Goal: Task Accomplishment & Management: Complete application form

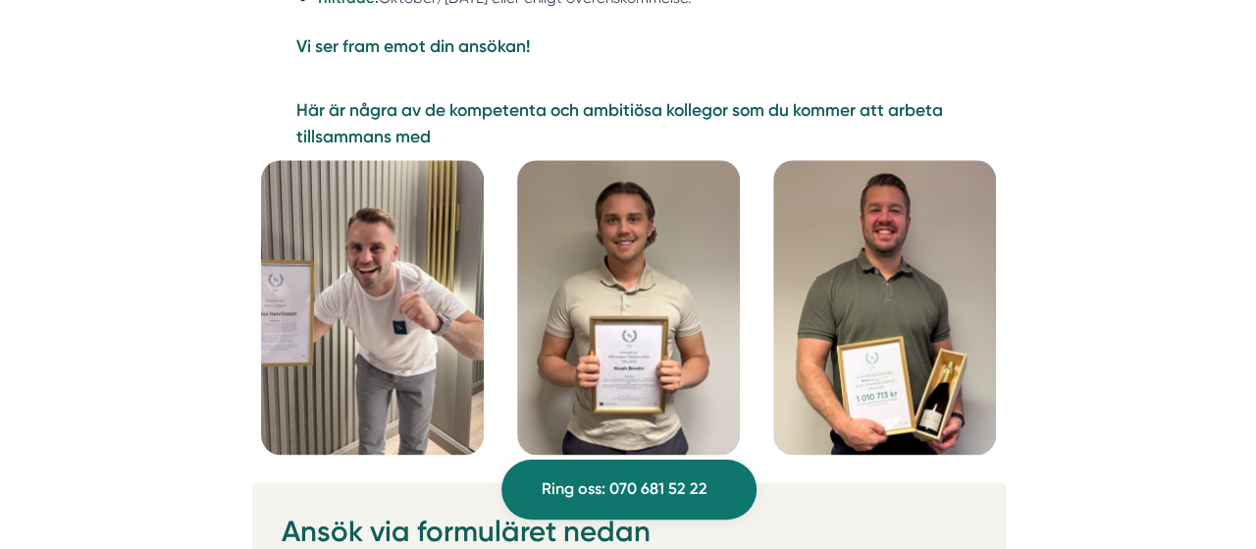
scroll to position [4777, 0]
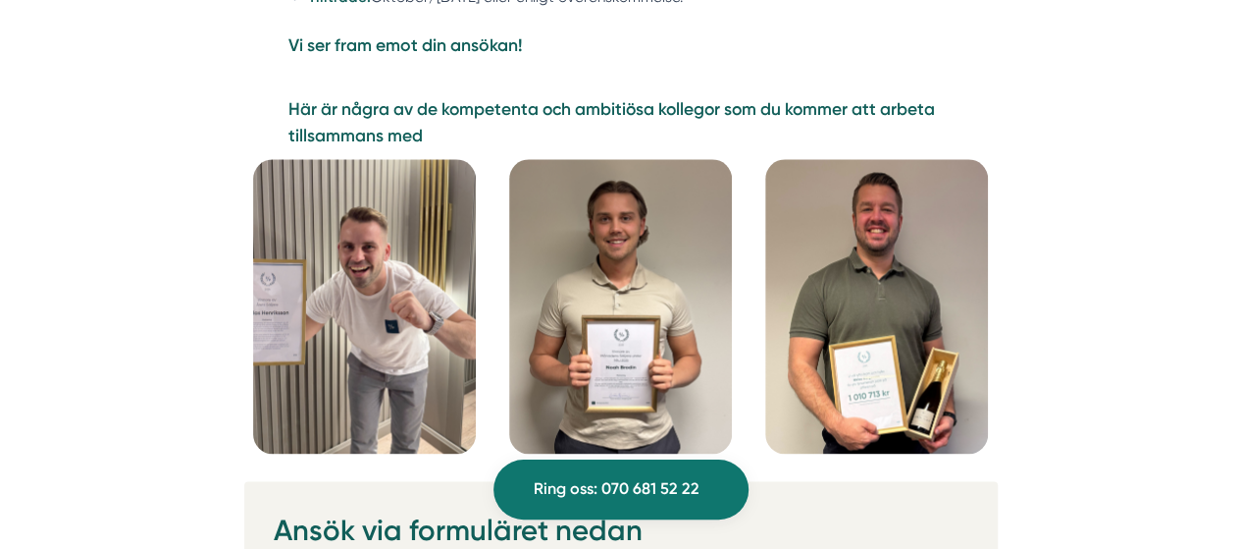
click at [913, 380] on img at bounding box center [877, 306] width 223 height 294
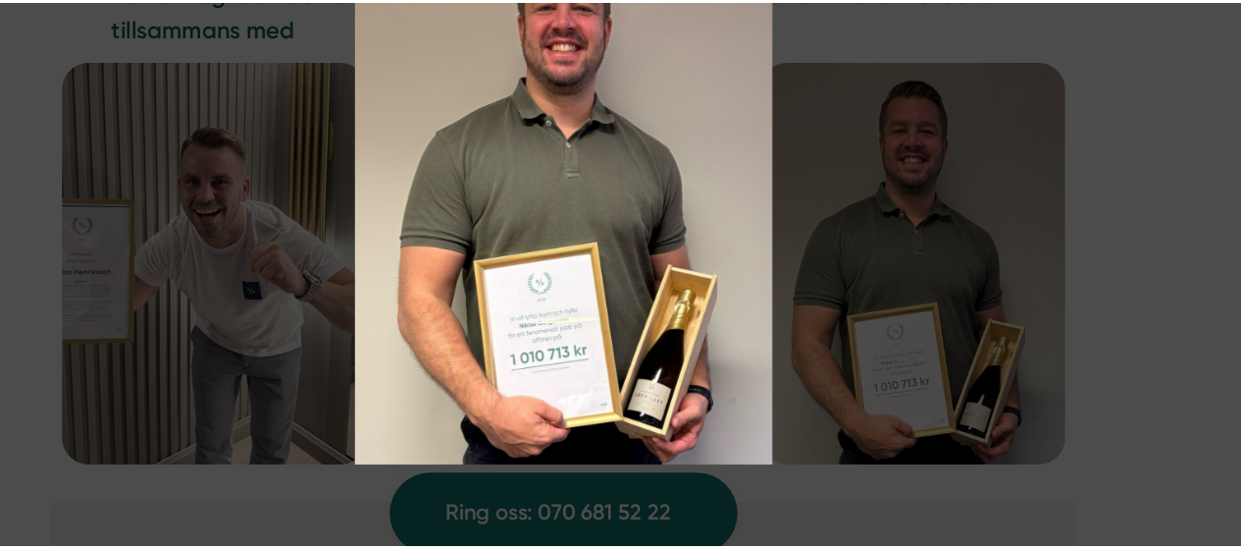
scroll to position [4776, 0]
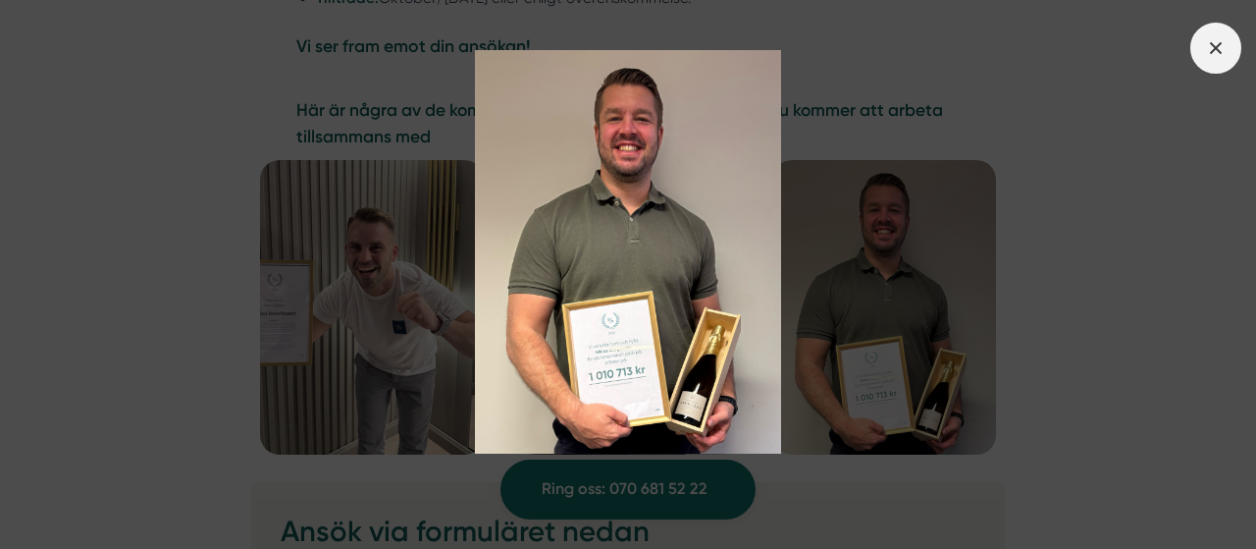
click at [1225, 40] on icon at bounding box center [1216, 48] width 22 height 22
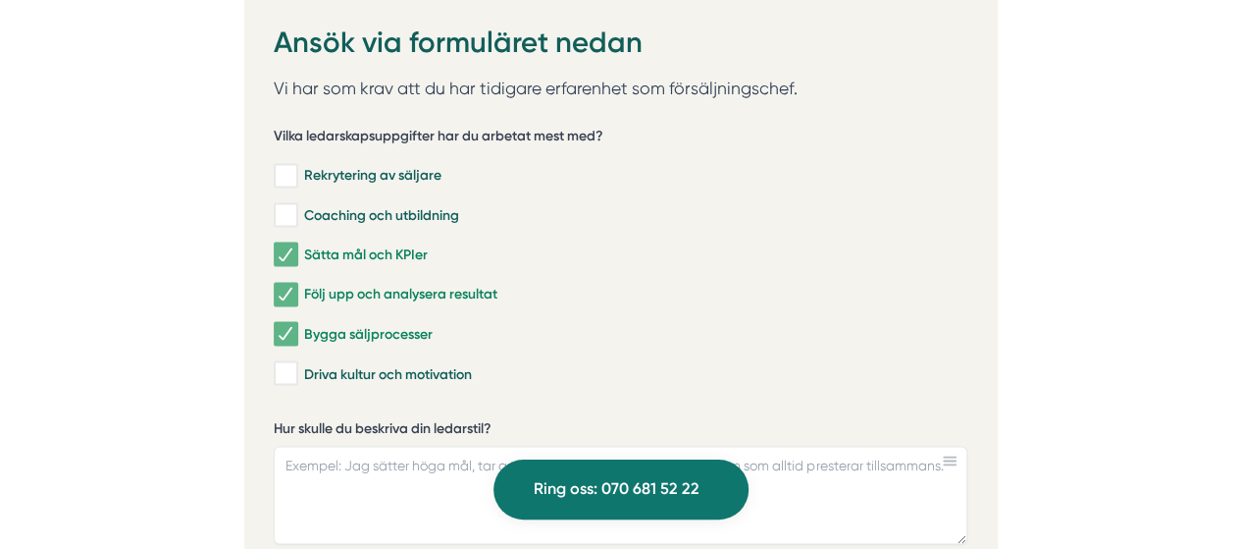
scroll to position [5265, 0]
click at [795, 445] on textarea "Hur skulle du beskriva din ledarstil?" at bounding box center [621, 494] width 694 height 98
click at [394, 445] on textarea "Hur skulle du beskriva din ledarstil?" at bounding box center [621, 494] width 694 height 98
click at [409, 470] on textarea "Hur skulle du beskriva din ledarstil?" at bounding box center [621, 494] width 694 height 98
drag, startPoint x: 340, startPoint y: 433, endPoint x: 269, endPoint y: 419, distance: 72.0
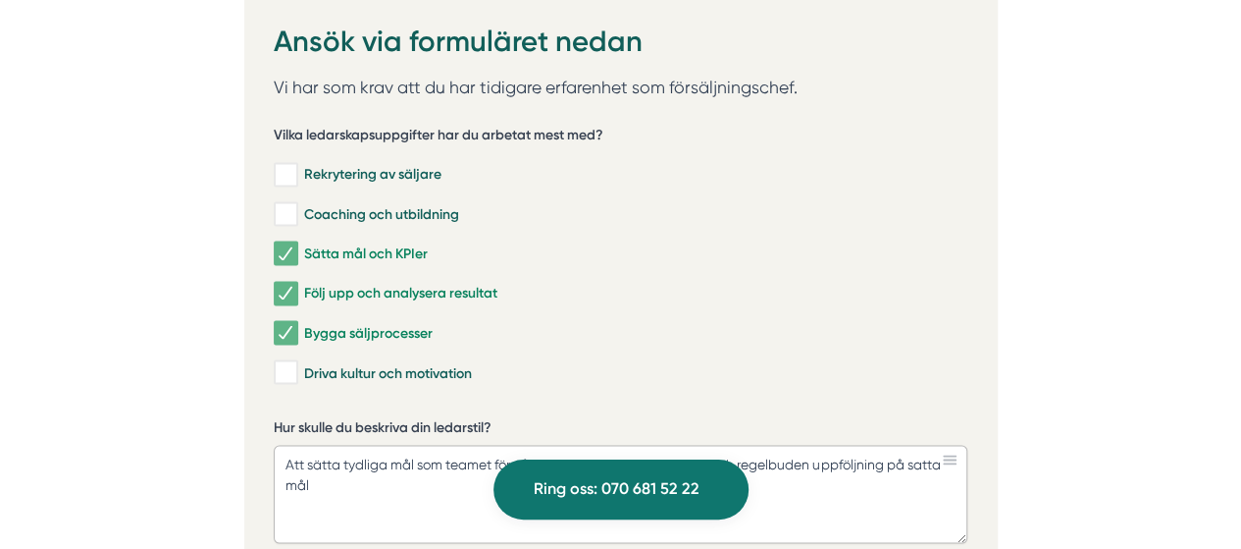
type textarea "Att sätta tydliga mål som teamet förstår vad de behöver göra för att och regelb…"
paste textarea "Jag tillämpar ett målstyrt och resultatorienterat ledarskap genom att sätta tyd…"
click at [437, 468] on textarea "Jag tillämpar ett målstyrt och resultatorienterat ledarskap genom att sätta tyd…" at bounding box center [621, 494] width 694 height 98
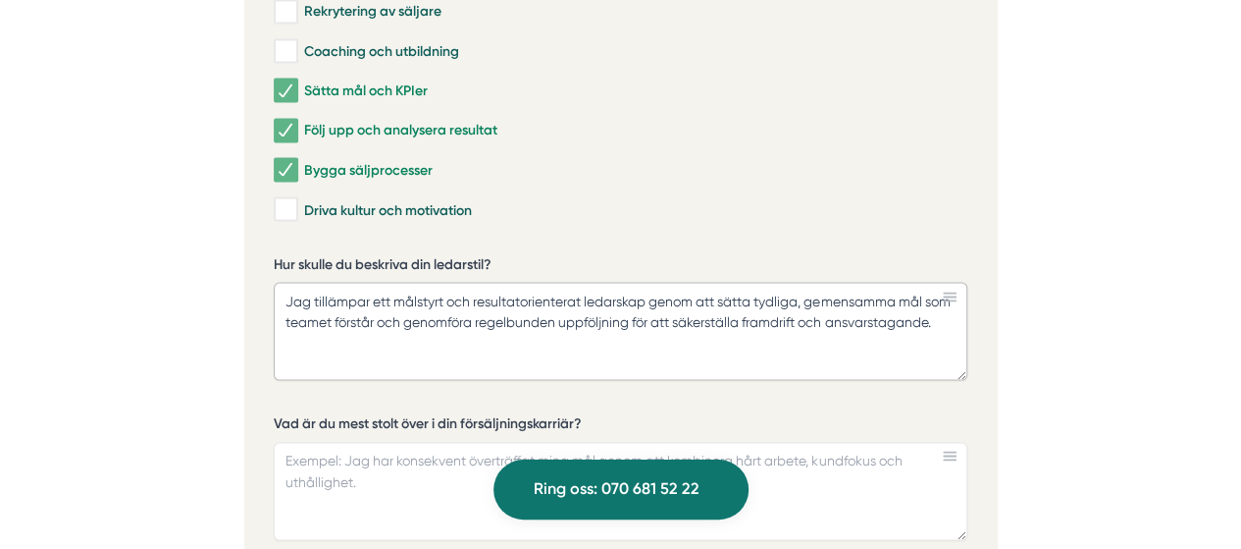
scroll to position [5429, 0]
click at [449, 314] on textarea "Jag tillämpar ett målstyrt och resultatorienterat ledarskap genom att sätta tyd…" at bounding box center [621, 330] width 694 height 98
paste textarea "Jag leder genom att föregå med gott exempel och är aktiv i samtliga delar av sä…"
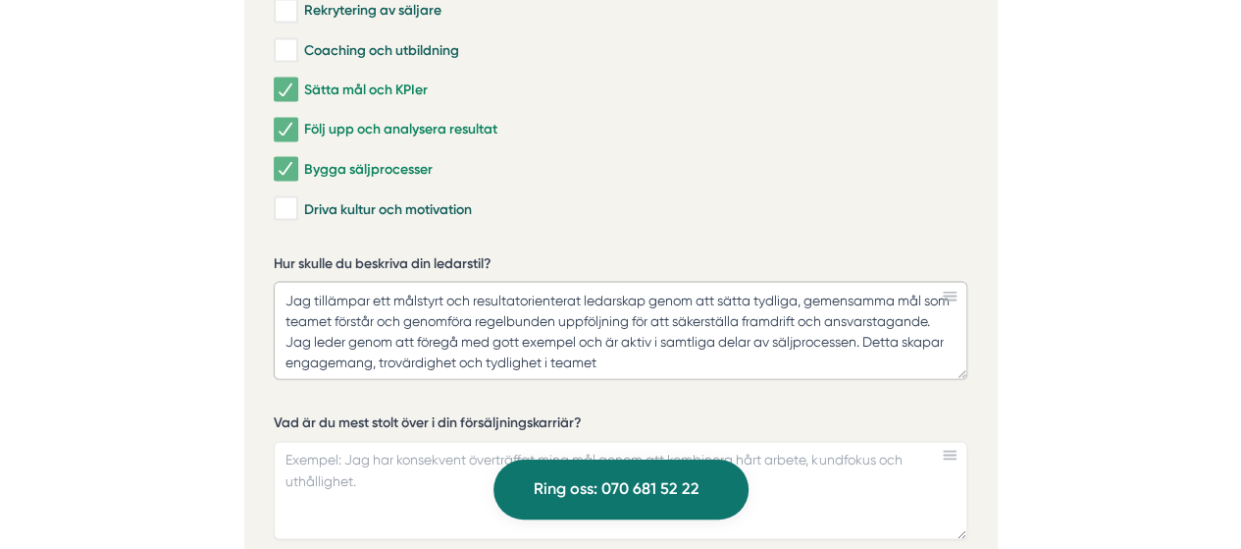
scroll to position [0, 0]
click at [398, 298] on textarea "Jag tillämpar ett målstyrt och resultatorienterat ledarskap genom att sätta tyd…" at bounding box center [621, 330] width 694 height 98
click at [502, 281] on textarea "Jag tillämpar ett målstyrt och resultatorienterat ledarskap genom att sätta tyd…" at bounding box center [621, 330] width 694 height 98
click at [514, 298] on textarea "Jag tillämpar ett målstyrt och resultatorienterat ledarskap genom att sätta tyd…" at bounding box center [621, 330] width 694 height 98
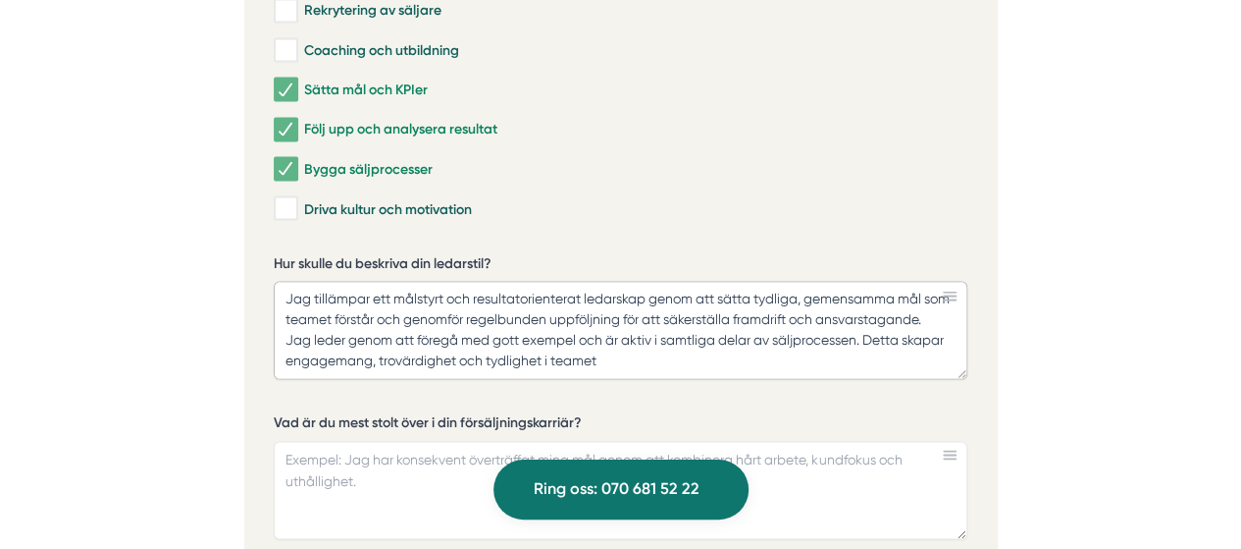
click at [675, 311] on textarea "Jag tillämpar ett målstyrt och resultatorienterat ledarskap genom att sätta tyd…" at bounding box center [621, 330] width 694 height 98
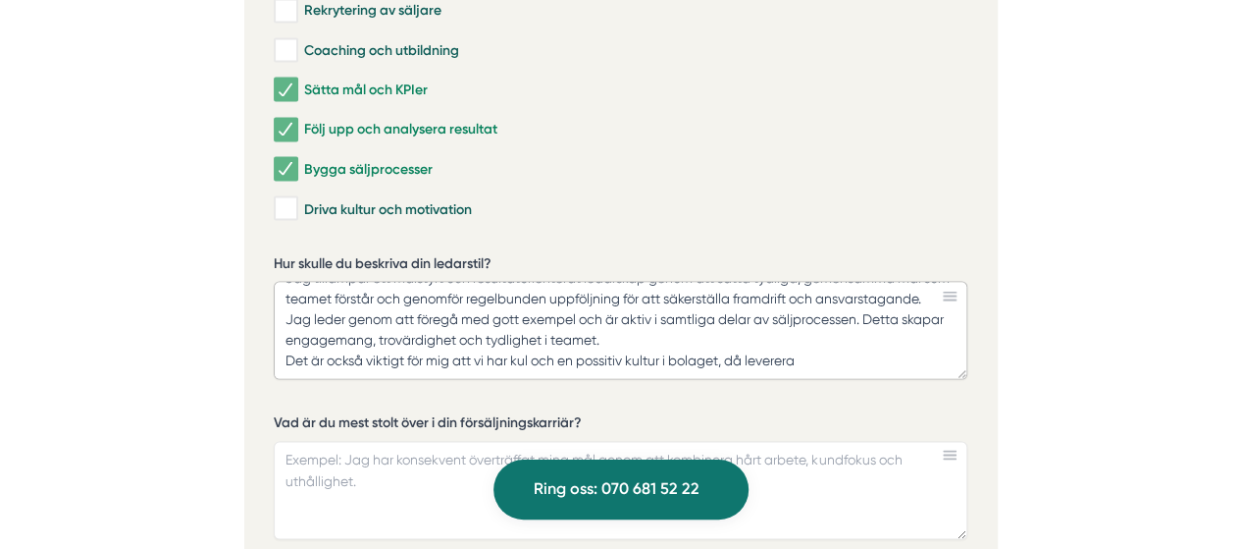
click at [804, 322] on textarea "Jag tillämpar ett målstyrt och resultatorienterat ledarskap genom att sätta tyd…" at bounding box center [621, 330] width 694 height 98
click at [564, 331] on textarea "Jag tillämpar ett målstyrt och resultatorienterat ledarskap genom att sätta tyd…" at bounding box center [621, 330] width 694 height 98
click at [632, 334] on textarea "Jag tillämpar ett målstyrt och resultatorienterat ledarskap genom att sätta tyd…" at bounding box center [621, 330] width 694 height 98
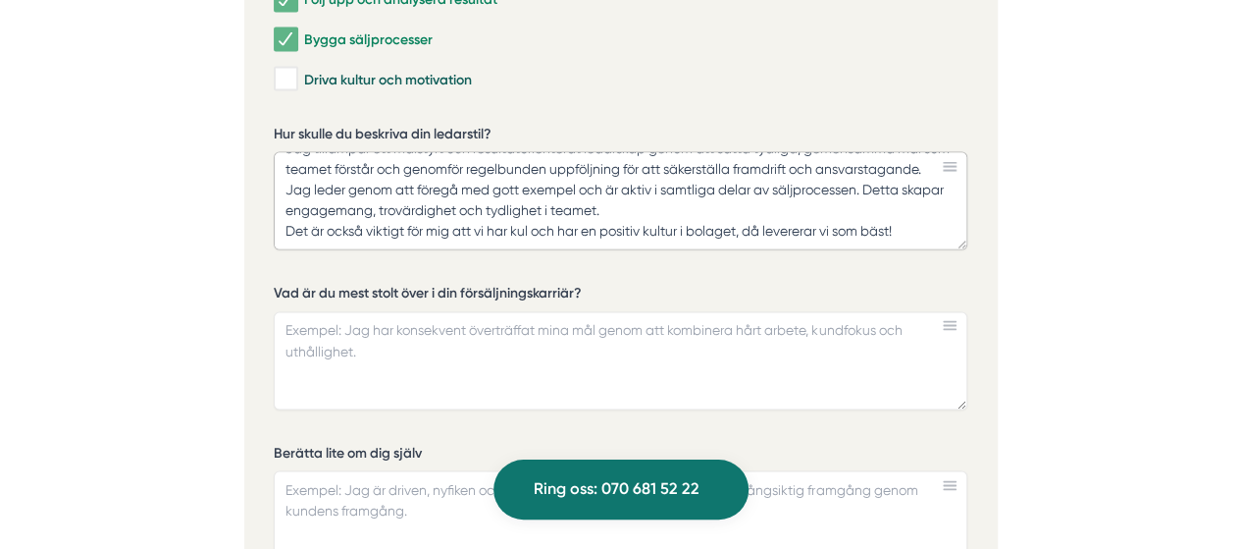
scroll to position [5565, 0]
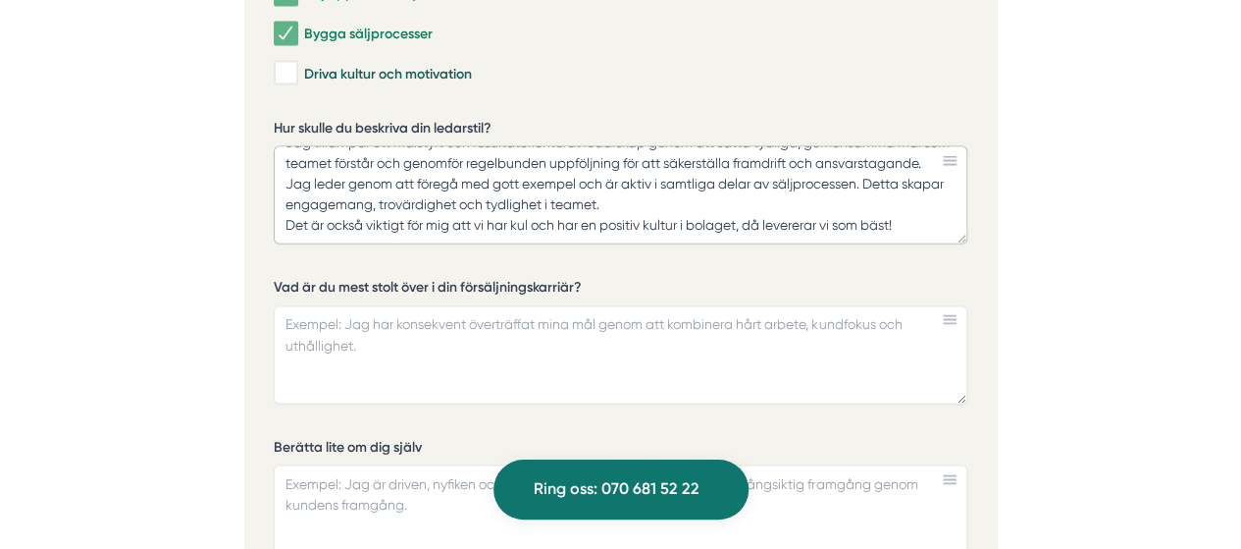
type textarea "Jag tillämpar ett målstyrt och resultatorienterat ledarskap genom att sätta tyd…"
click at [648, 309] on textarea "Vad är du mest stolt över i din försäljningskarriär?" at bounding box center [621, 354] width 694 height 98
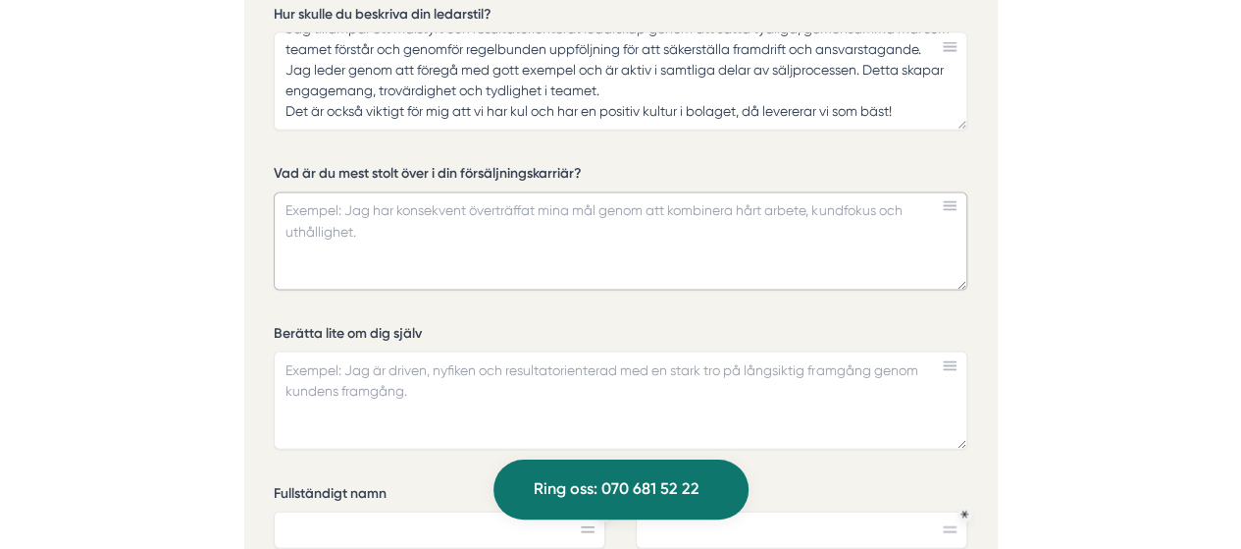
scroll to position [5677, 0]
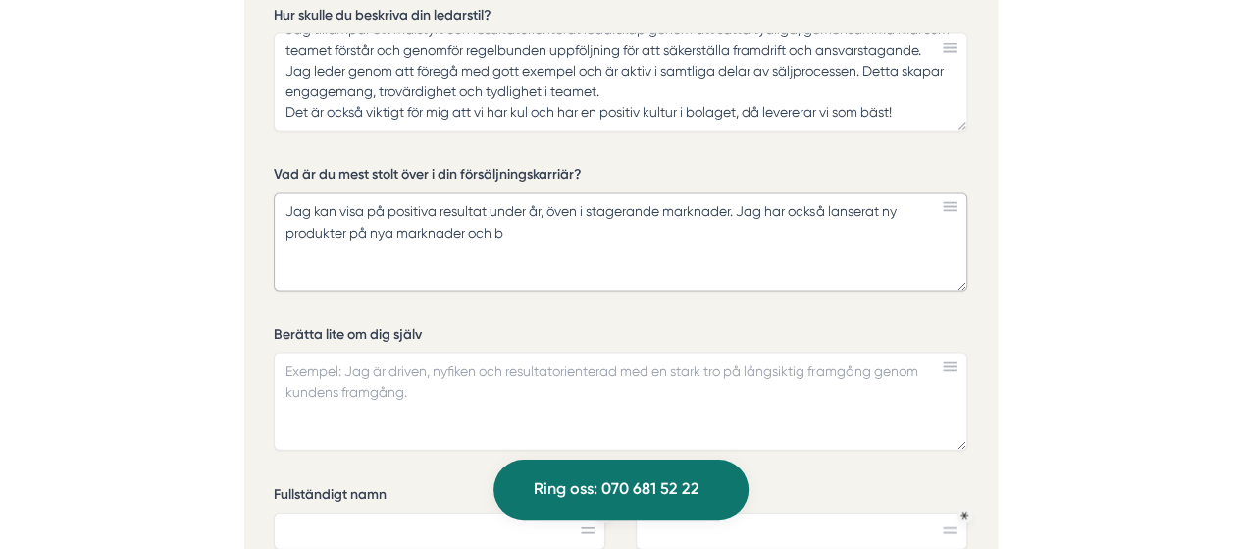
click at [797, 193] on textarea "Jag kan visa på positiva resultat under år, öven i stagerande marknader. Jag ha…" at bounding box center [621, 242] width 694 height 98
click at [834, 193] on textarea "Jag kan visa på positiva resultat under år, öven i stagerande marknader. Jag ha…" at bounding box center [621, 242] width 694 height 98
click at [524, 193] on textarea "Jag kan visa på positiva resultat under år, öven i stagerande marknader. Jag ha…" at bounding box center [621, 242] width 694 height 98
click at [766, 193] on textarea "Jag kan visa på positiva resultat under år, öven i stagerande marknader. Jag ha…" at bounding box center [621, 242] width 694 height 98
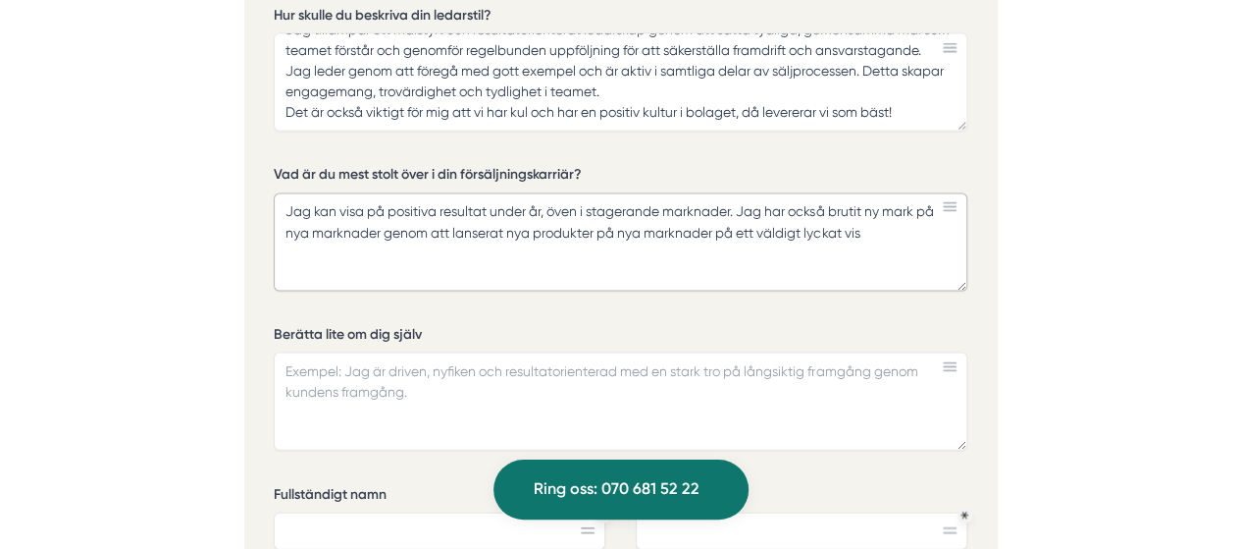
drag, startPoint x: 871, startPoint y: 191, endPoint x: 265, endPoint y: 144, distance: 607.4
click at [265, 144] on div "Ansök via formuläret nedan Vi har som krav att du har tidigare erfarenhet som f…" at bounding box center [621, 287] width 754 height 1412
click at [882, 194] on textarea "Jag kan visa på positiva resultat under år, öven i stagerande marknader. Jag ha…" at bounding box center [621, 242] width 694 height 98
click at [864, 205] on textarea "Jag kan visa på positiva resultat under år, öven i stagerande marknader. Jag ha…" at bounding box center [621, 242] width 694 height 98
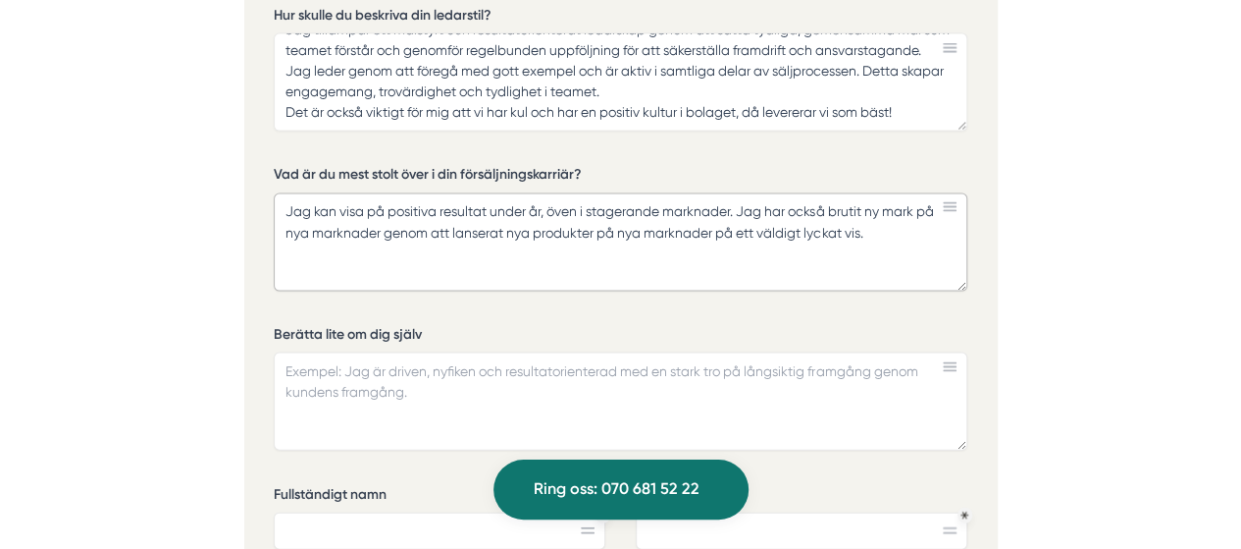
click at [924, 193] on textarea "Jag kan visa på positiva resultat under år, öven i stagerande marknader. Jag ha…" at bounding box center [621, 242] width 694 height 98
click at [639, 208] on textarea "Jag kan visa på positiva resultat under år, öven i stagerande marknader. Jag ha…" at bounding box center [621, 242] width 694 height 98
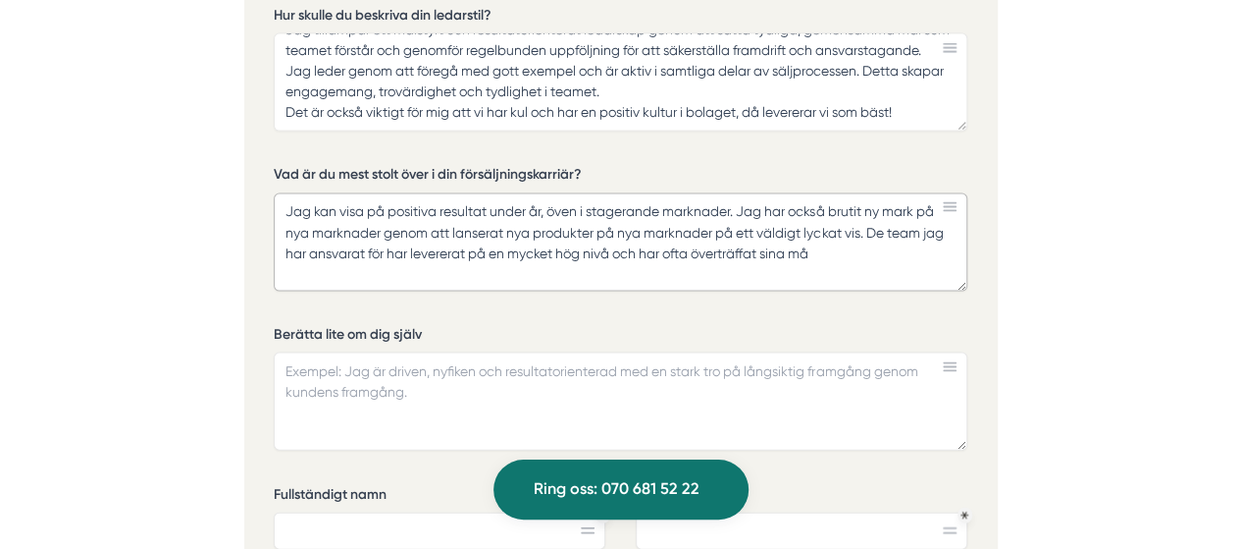
click at [836, 217] on textarea "Jag kan visa på positiva resultat under år, öven i stagerande marknader. Jag ha…" at bounding box center [621, 242] width 694 height 98
drag, startPoint x: 838, startPoint y: 207, endPoint x: 216, endPoint y: 130, distance: 627.0
drag, startPoint x: 826, startPoint y: 209, endPoint x: 287, endPoint y: 153, distance: 542.7
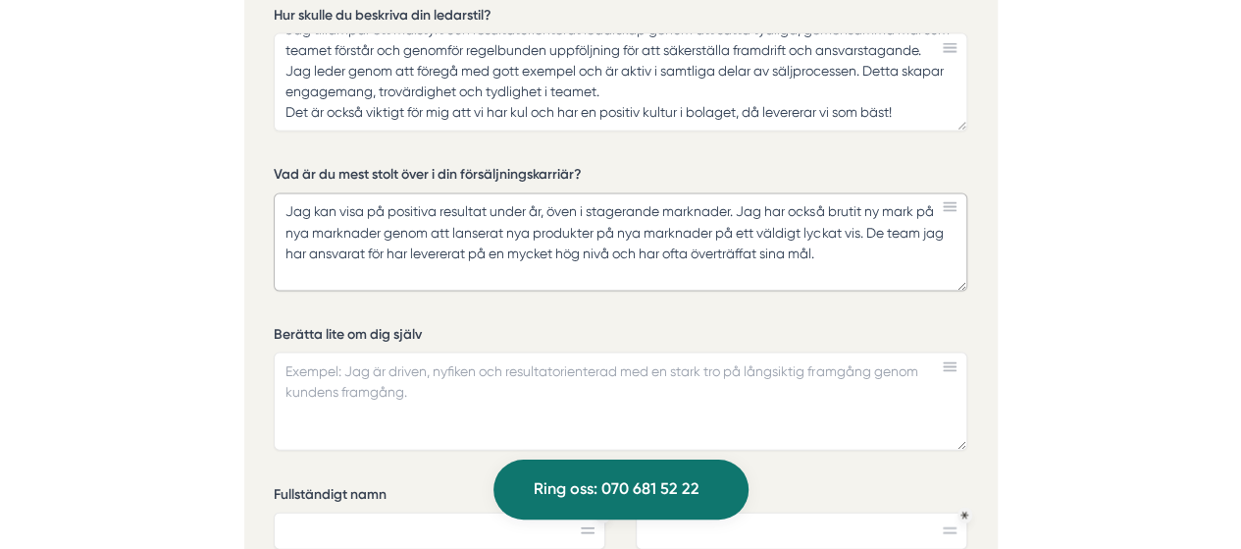
click at [287, 193] on textarea "Jag kan visa på positiva resultat under år, öven i stagerande marknader. Jag ha…" at bounding box center [621, 242] width 694 height 98
paste textarea "långvarigt goda resultat, även i stagnerande marknader. Jag har framgångsrikt e…"
type textarea "Jag kan visa på långvarigt goda resultat, även i stagnerande marknader. Jag har…"
click at [858, 280] on div "Vilka ledarskapsuppgifter har du arbetat mest med? Rekrytering av säljare Coach…" at bounding box center [621, 291] width 694 height 1181
click at [476, 352] on textarea "Berätta lite om dig själv" at bounding box center [621, 401] width 694 height 98
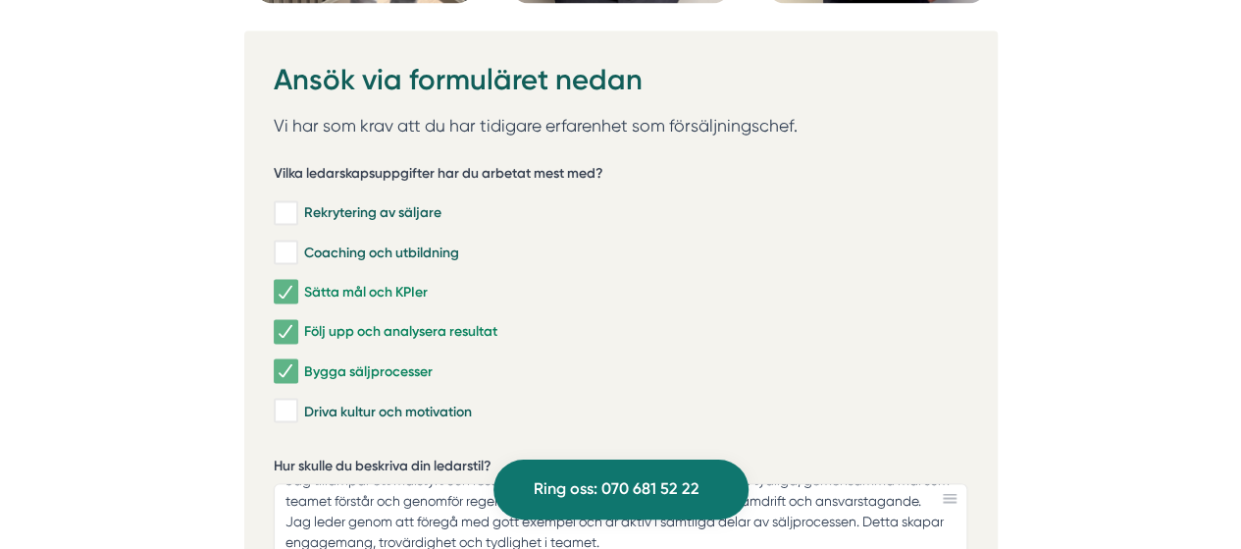
scroll to position [5221, 0]
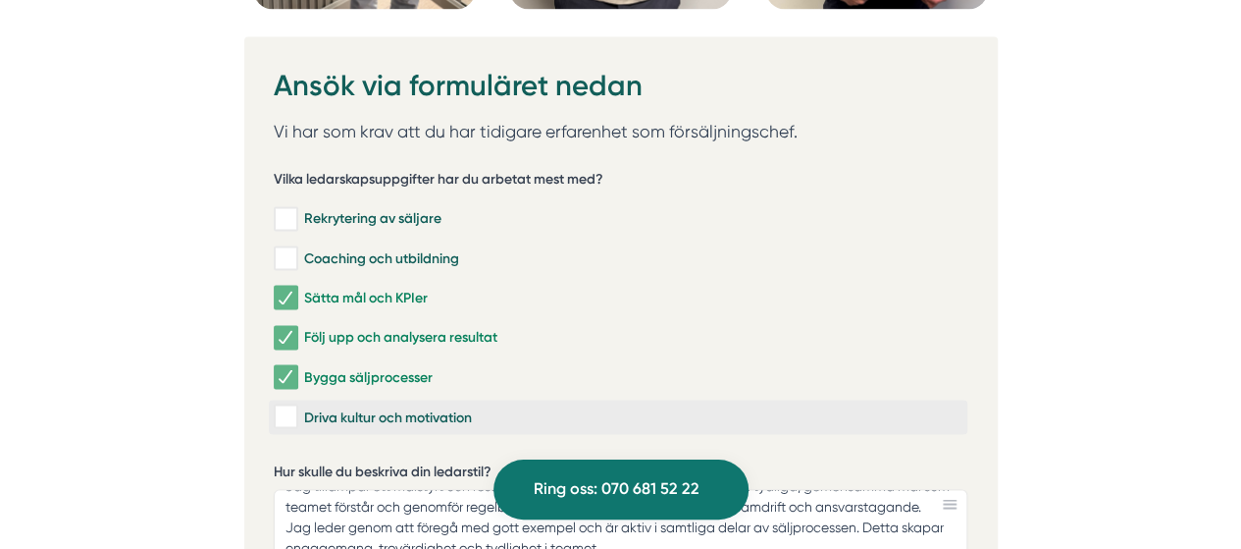
click at [290, 406] on input "Driva kultur och motivation" at bounding box center [285, 416] width 23 height 20
click at [285, 406] on input "Driva kultur och motivation" at bounding box center [285, 416] width 23 height 20
checkbox input "false"
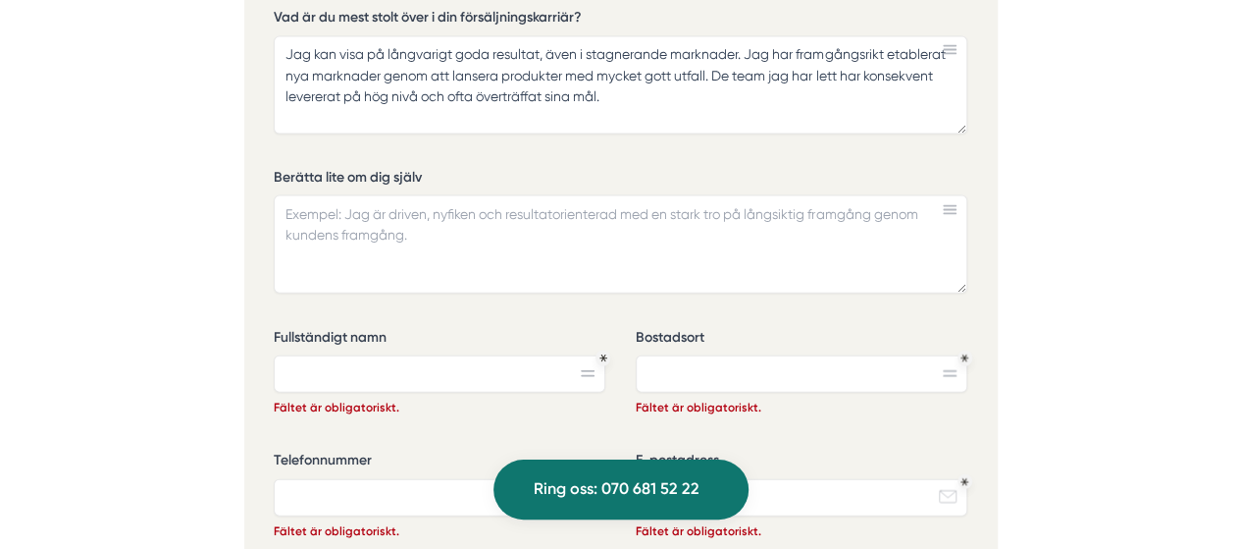
scroll to position [5835, 0]
click at [469, 194] on textarea "Berätta lite om dig själv" at bounding box center [621, 243] width 694 height 98
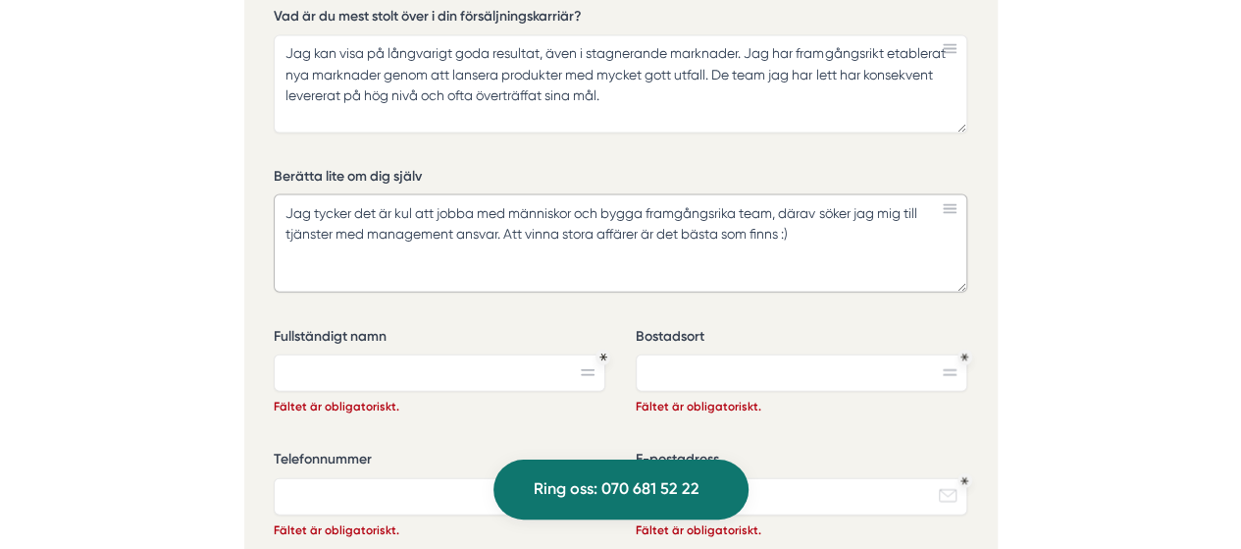
drag, startPoint x: 838, startPoint y: 190, endPoint x: 265, endPoint y: 134, distance: 575.9
click at [265, 134] on div "Ansök via formuläret nedan Vi har som krav att du har tidigare erfarenhet som f…" at bounding box center [621, 129] width 754 height 1412
type textarea "Jag tycker det är kul att jobba med människor och bygga framgångsrika team, där…"
click at [548, 354] on input "Fullständigt namn" at bounding box center [440, 372] width 332 height 37
type input "[PERSON_NAME]"
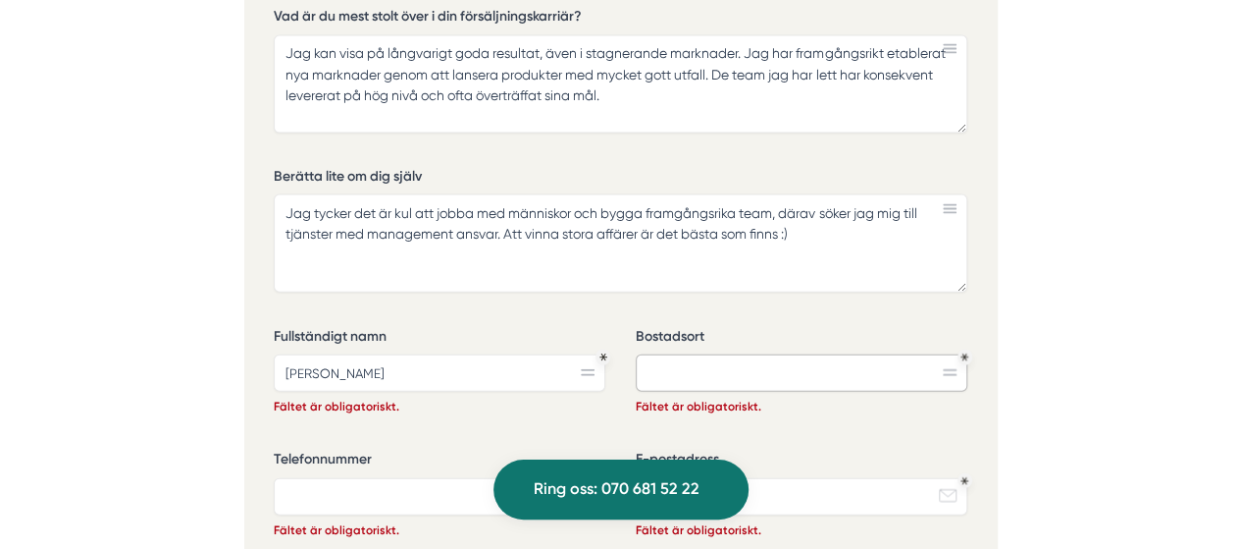
type input "[GEOGRAPHIC_DATA]"
type input "0704445121"
type input "[EMAIL_ADDRESS][DOMAIN_NAME]"
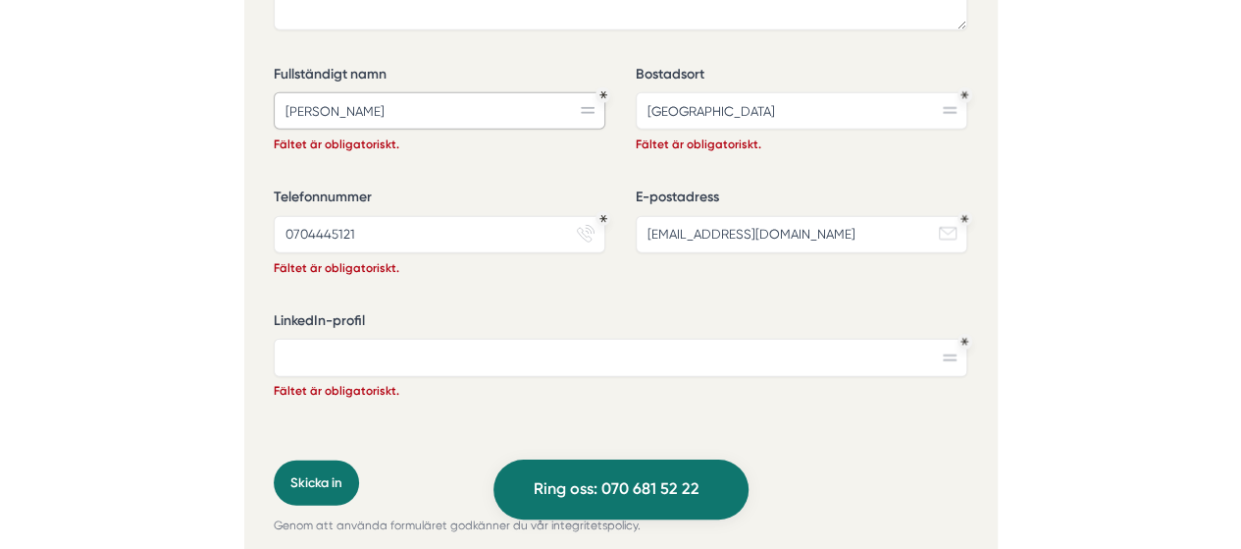
scroll to position [6100, 0]
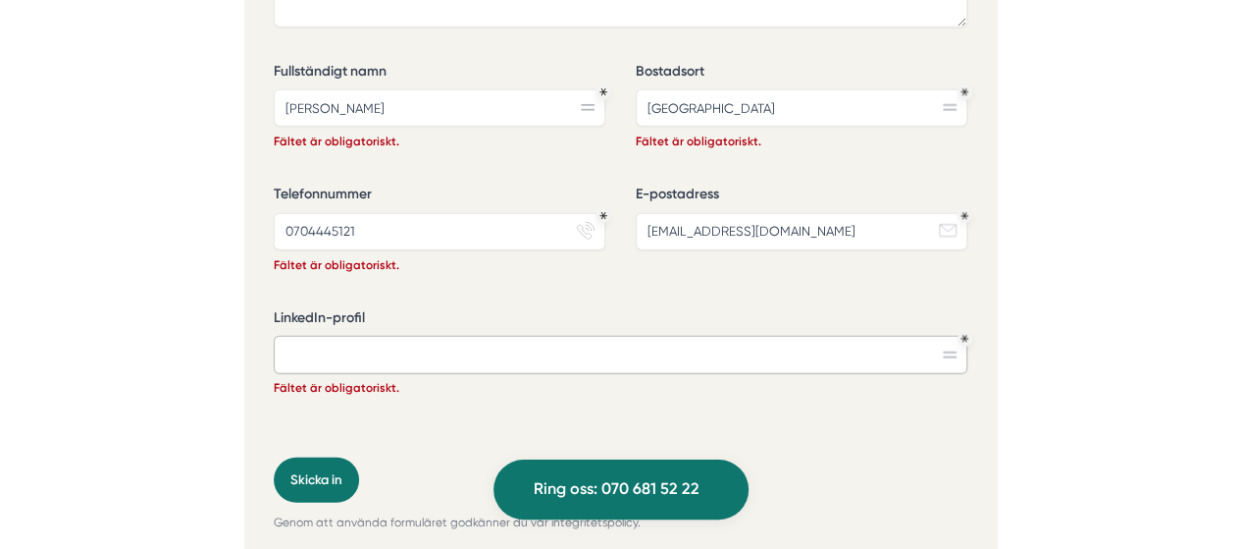
click at [471, 336] on input "LinkedIn-profil" at bounding box center [621, 354] width 694 height 37
paste input "[URL][DOMAIN_NAME]"
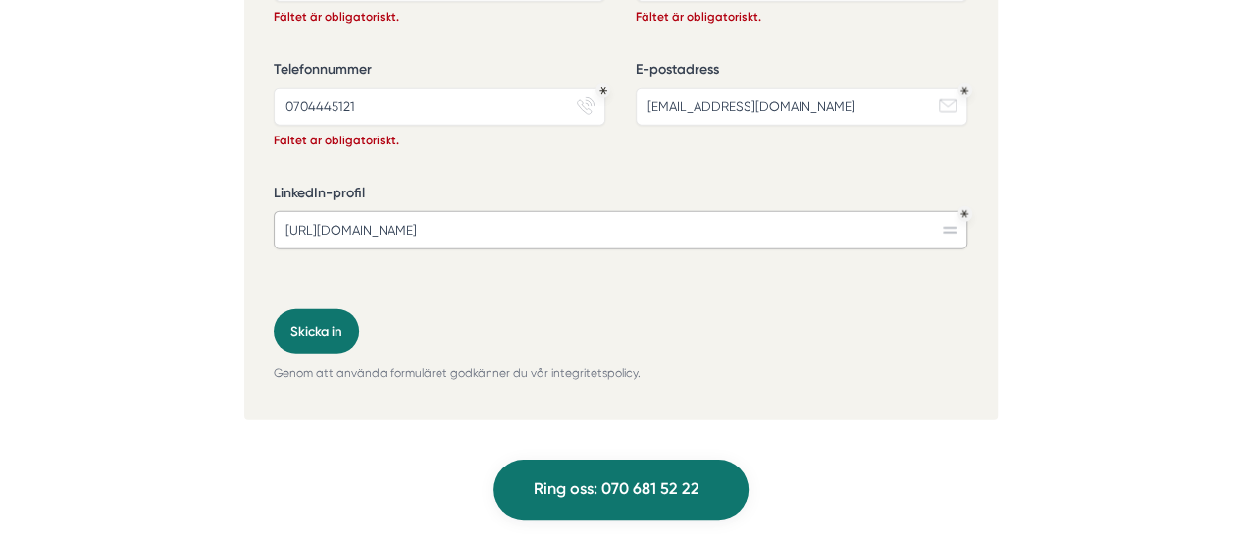
scroll to position [6233, 0]
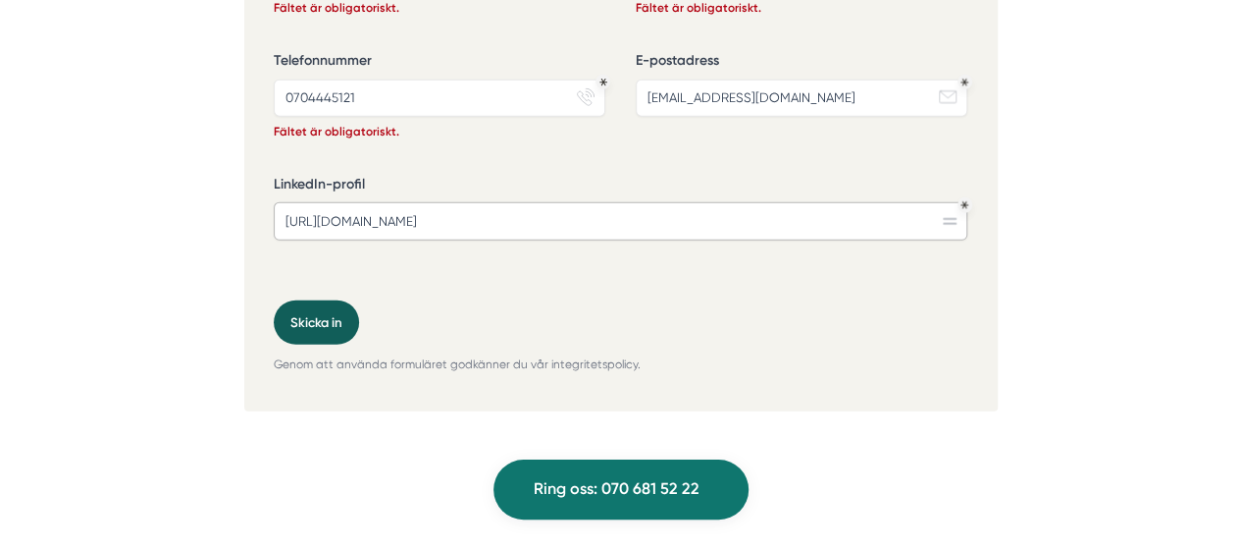
type input "[URL][DOMAIN_NAME]"
click at [309, 300] on button "Skicka in" at bounding box center [316, 322] width 85 height 44
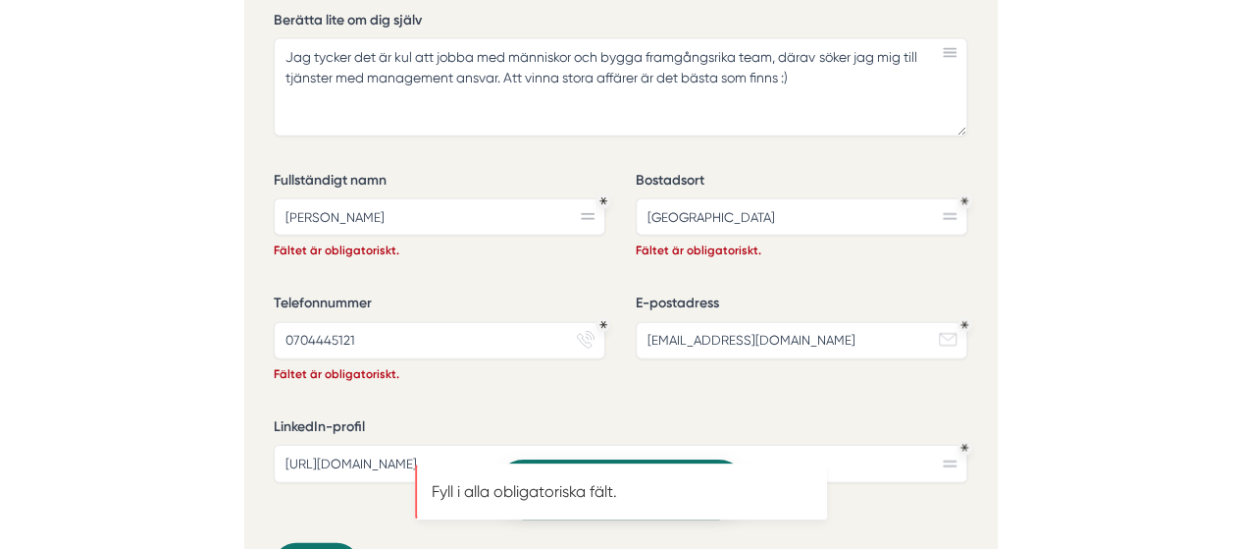
scroll to position [5988, 0]
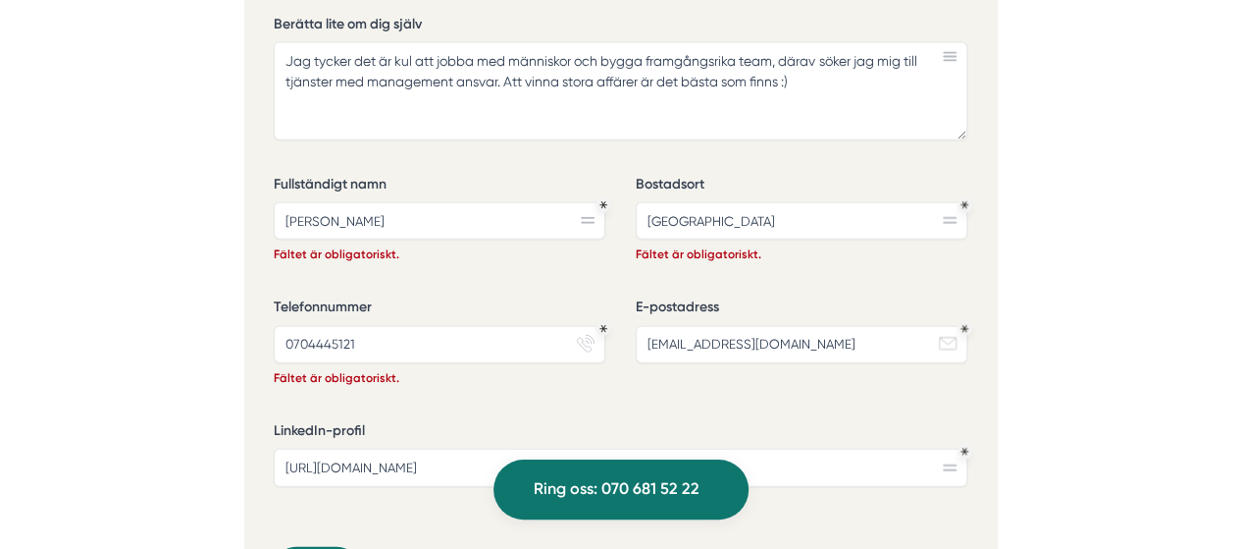
click at [693, 421] on label "LinkedIn-profil" at bounding box center [621, 433] width 694 height 25
click at [693, 449] on input "[URL][DOMAIN_NAME]" at bounding box center [621, 467] width 694 height 37
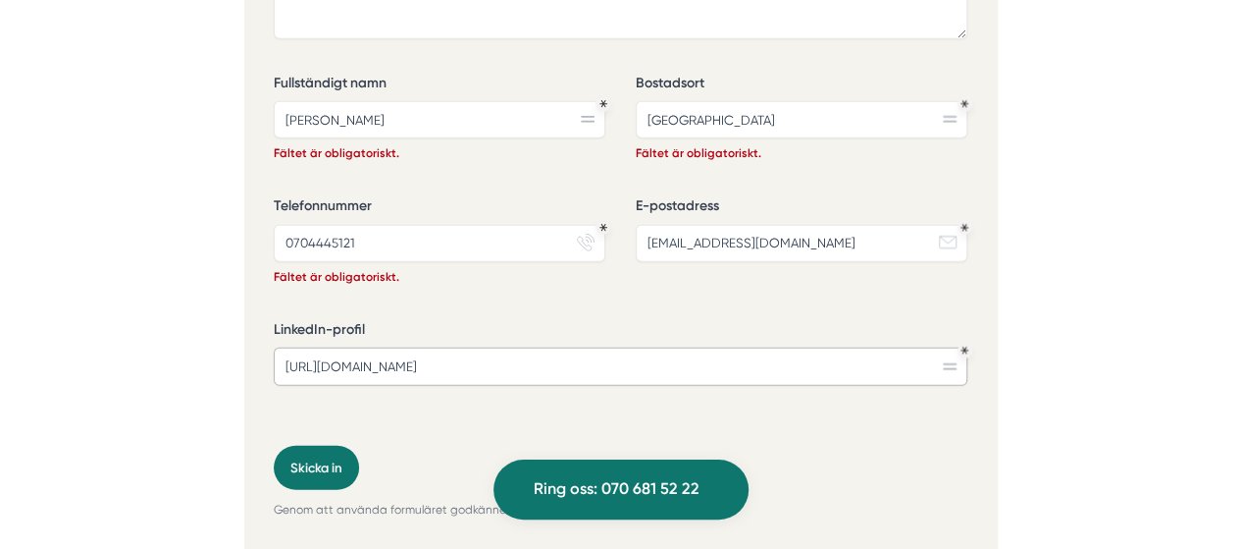
scroll to position [6083, 0]
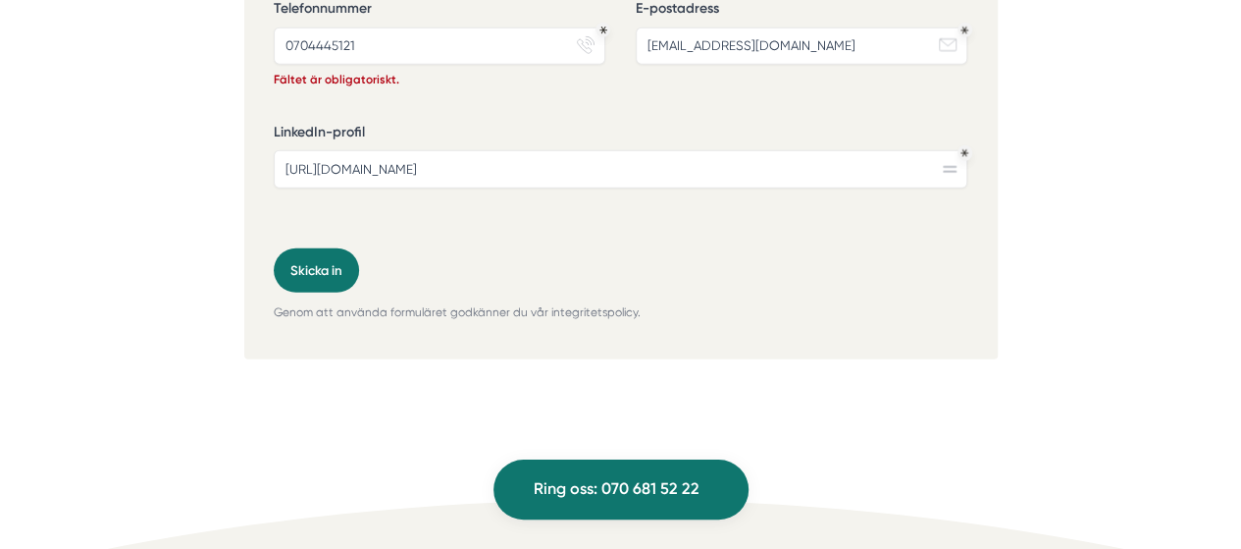
scroll to position [6285, 0]
click at [332, 248] on button "Skicka in" at bounding box center [316, 270] width 85 height 44
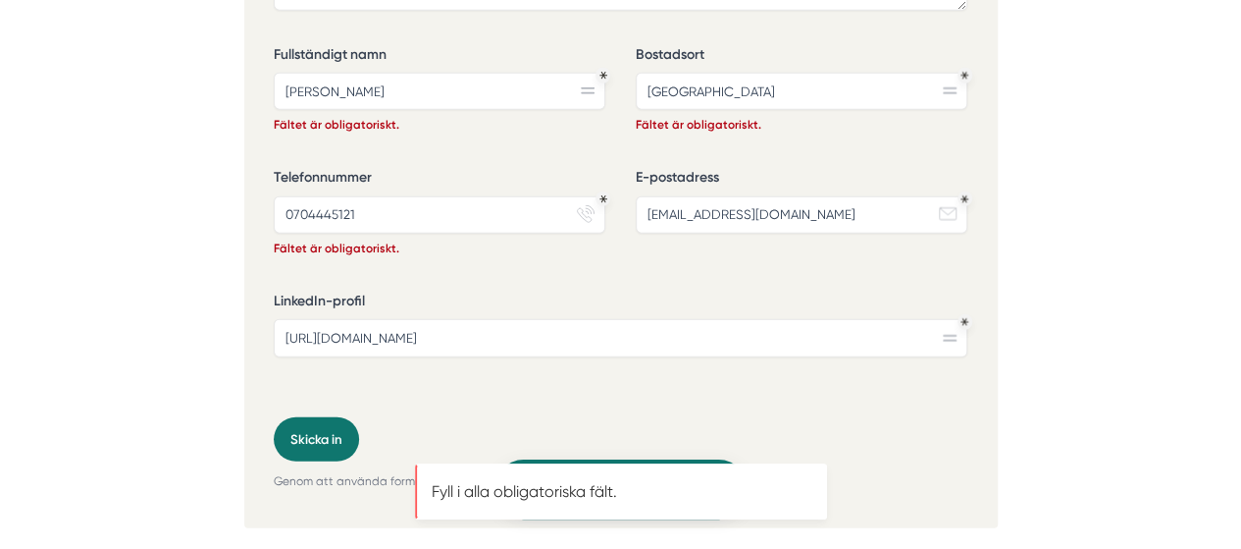
click at [720, 481] on p "Fyll i alla obligatoriska fält." at bounding box center [621, 491] width 379 height 23
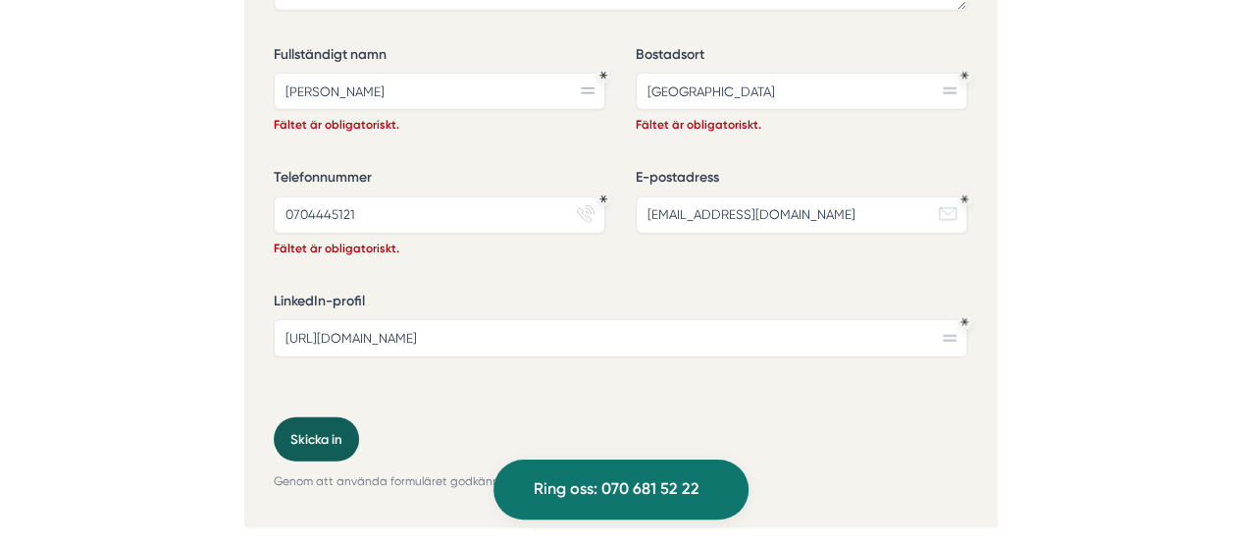
click at [333, 417] on button "Skicka in" at bounding box center [316, 439] width 85 height 44
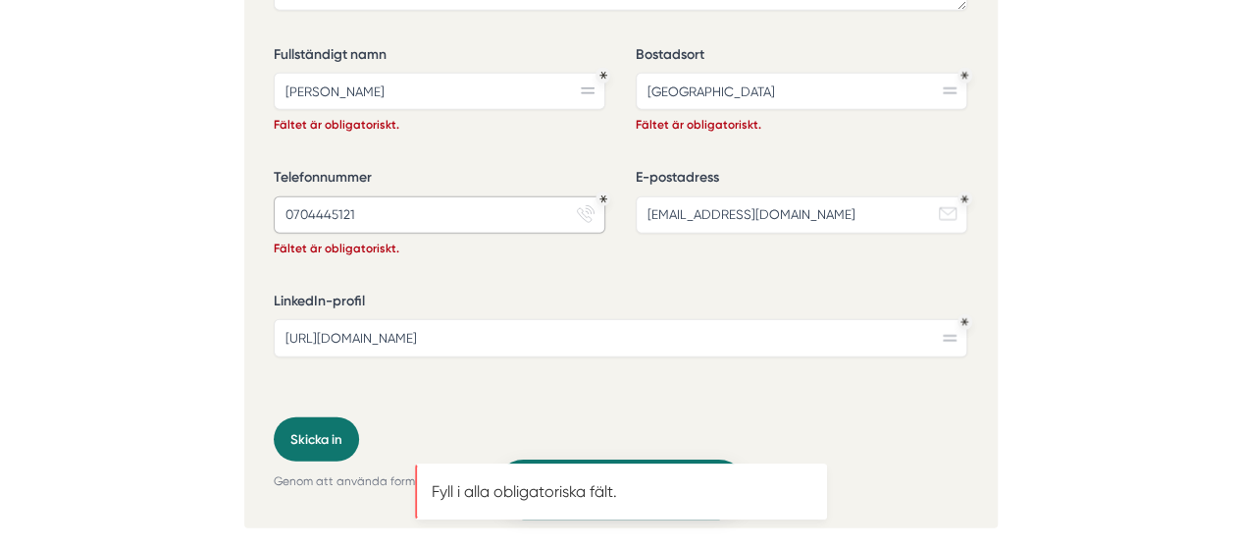
click at [498, 196] on input "0704445121" at bounding box center [440, 214] width 332 height 37
click at [735, 196] on input "[EMAIL_ADDRESS][DOMAIN_NAME]" at bounding box center [802, 214] width 332 height 37
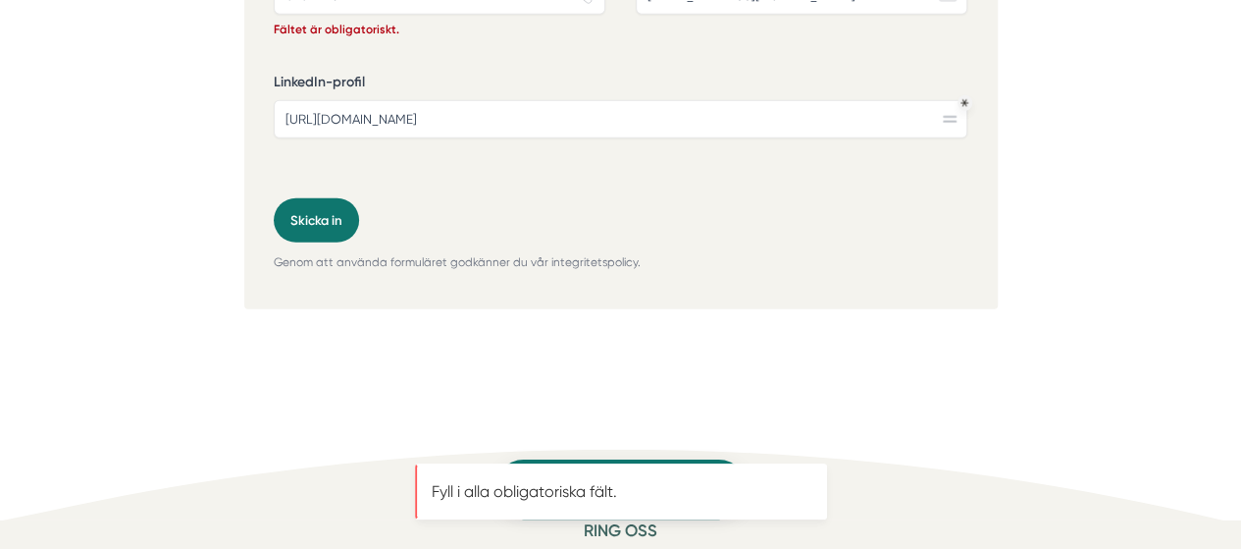
scroll to position [6336, 0]
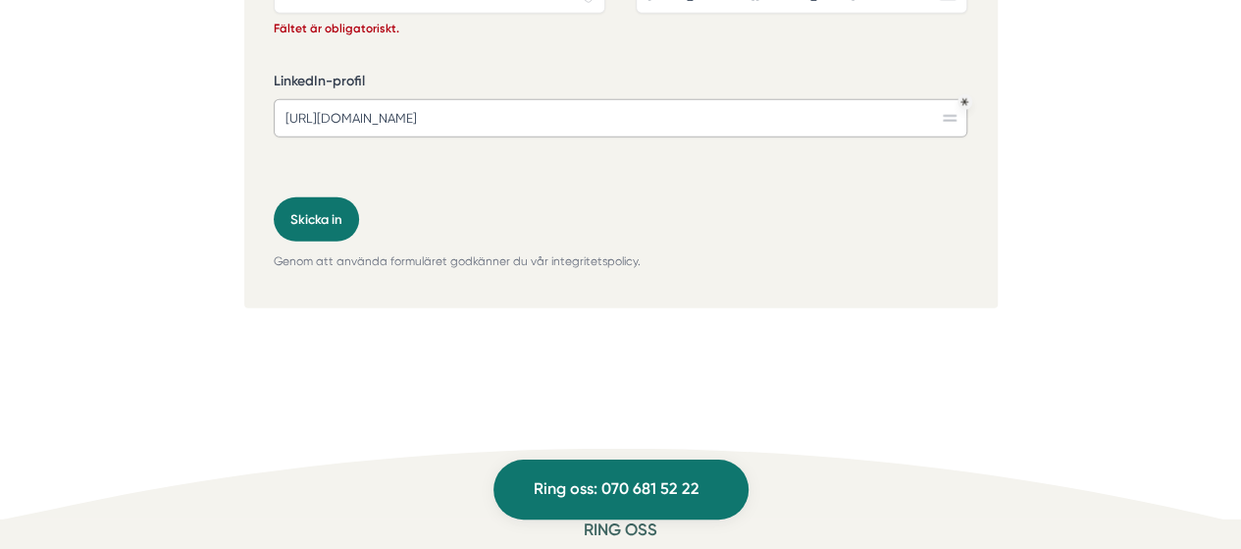
click at [750, 99] on input "[URL][DOMAIN_NAME]" at bounding box center [621, 117] width 694 height 37
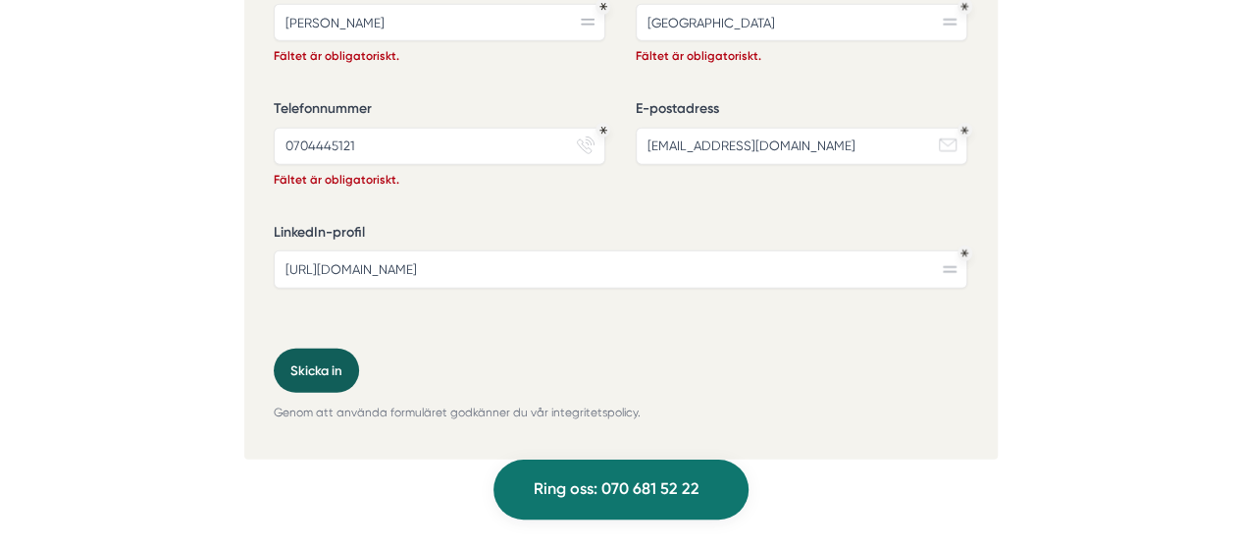
click at [320, 348] on button "Skicka in" at bounding box center [316, 370] width 85 height 44
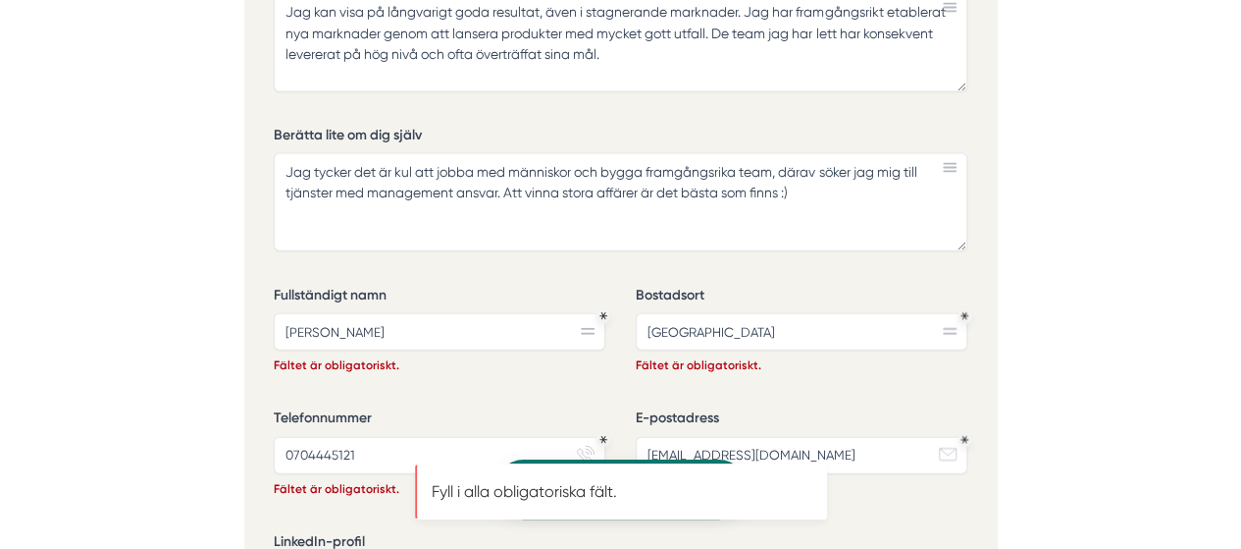
scroll to position [5863, 0]
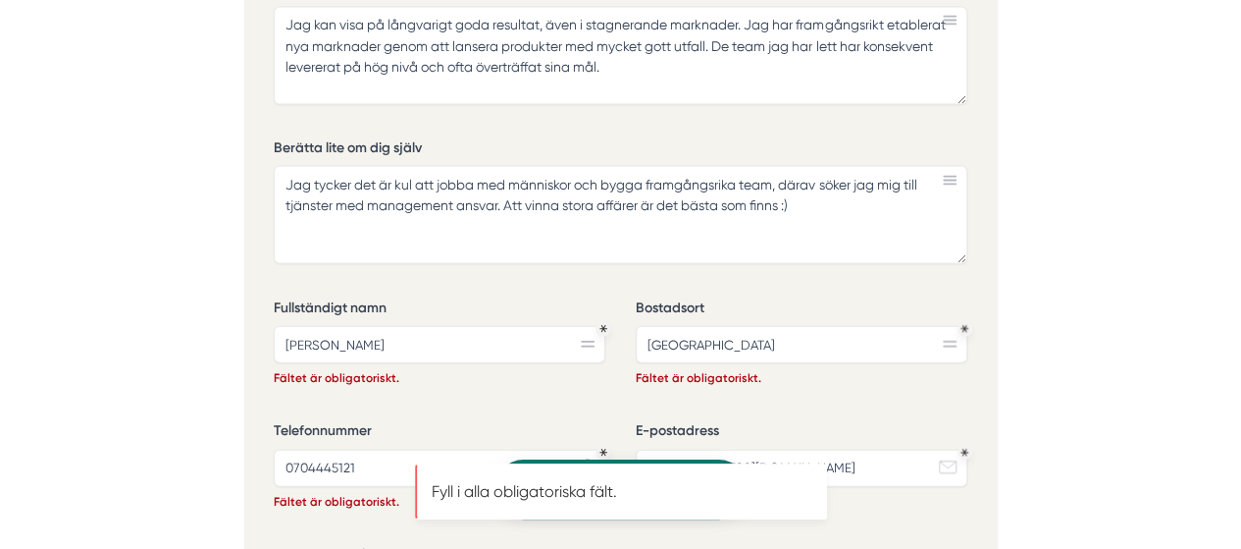
click at [586, 345] on rect at bounding box center [588, 346] width 14 height 2
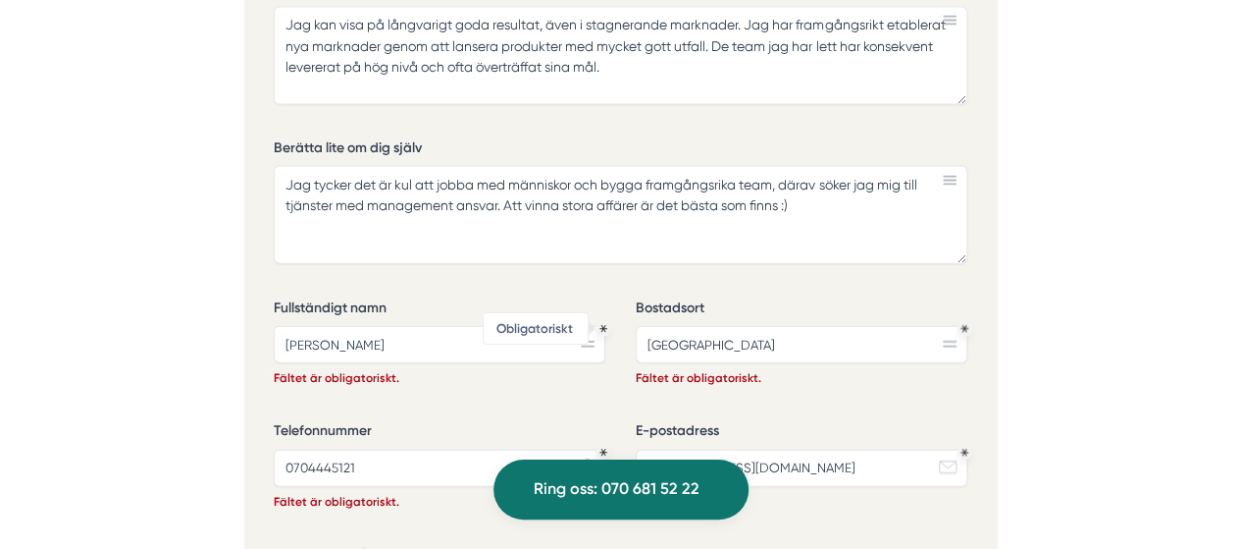
click at [605, 325] on icon "Obligatoriskt" at bounding box center [604, 329] width 8 height 8
click at [590, 326] on input "[PERSON_NAME]" at bounding box center [440, 344] width 332 height 37
click at [831, 367] on div "Vilka ledarskapsuppgifter har du arbetat mest med? Rekrytering av säljare Coach…" at bounding box center [621, 92] width 694 height 1156
click at [889, 459] on div "E-postadress oscarrosman1981@gmail.com email-action-unread" at bounding box center [802, 473] width 332 height 105
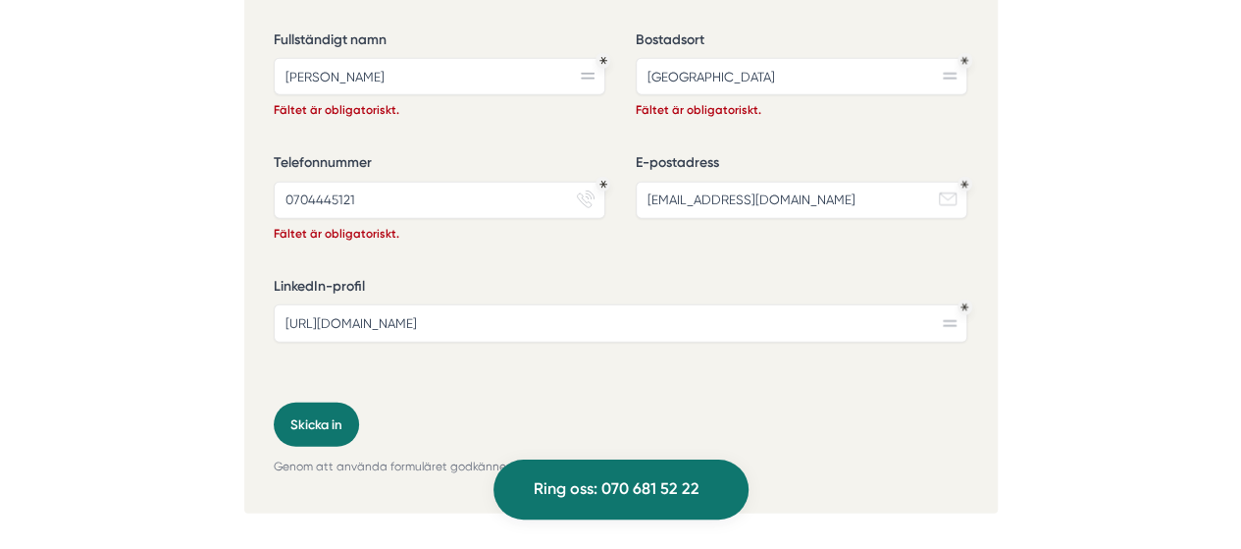
scroll to position [6132, 0]
click at [750, 303] on input "[URL][DOMAIN_NAME]" at bounding box center [621, 321] width 694 height 37
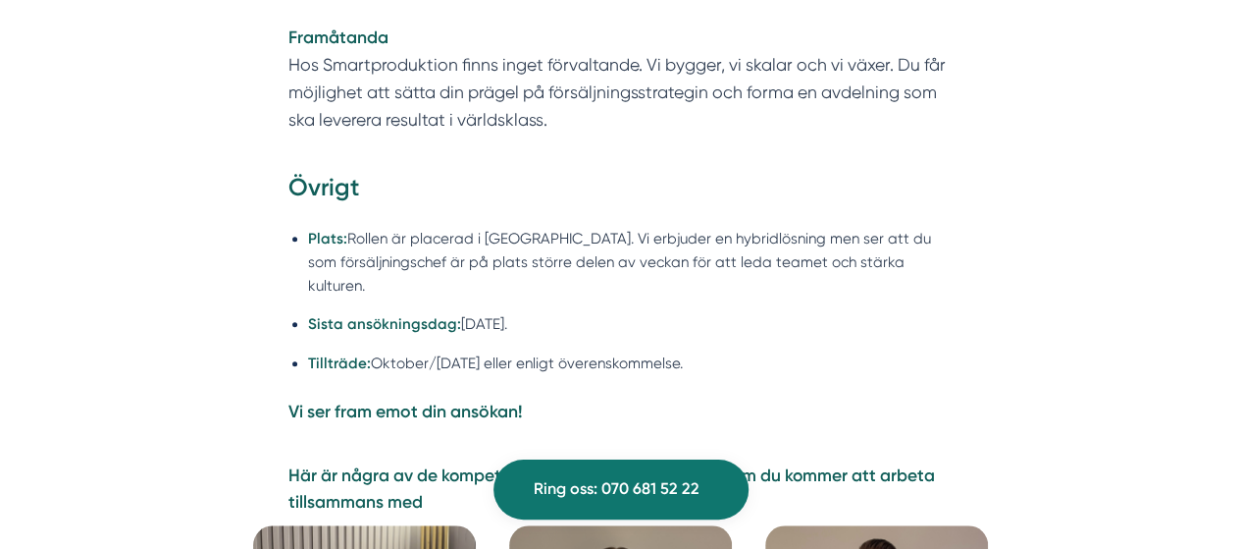
scroll to position [4410, 0]
click at [426, 260] on ul "Plats: Rollen är placerad i Stockholm. Vi erbjuder en hybridlösning men ser att…" at bounding box center [621, 307] width 664 height 184
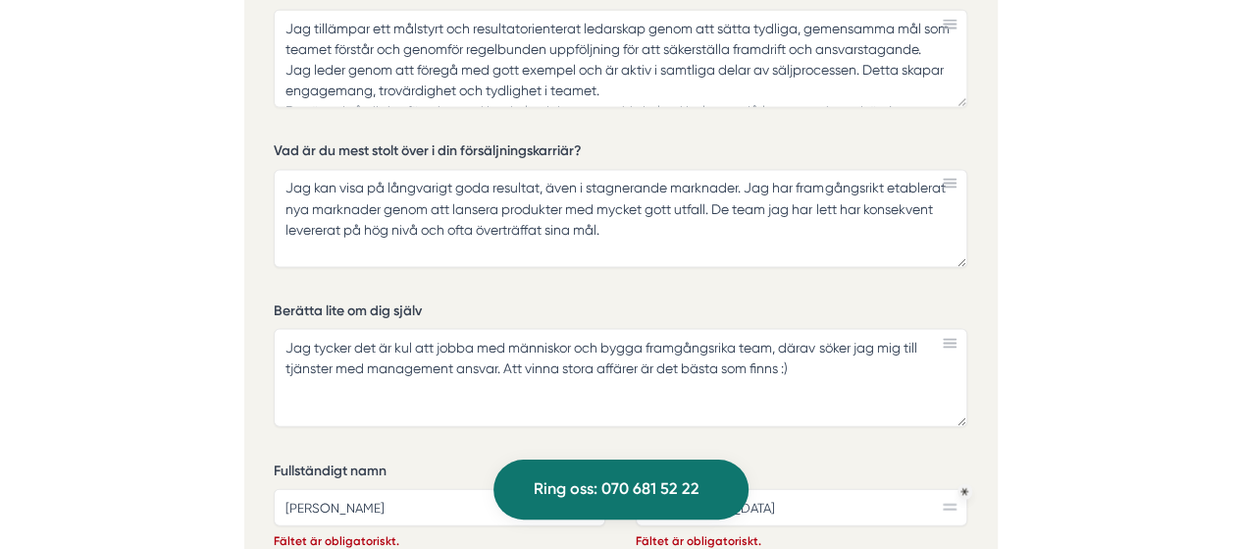
scroll to position [5700, 0]
click at [950, 339] on icon at bounding box center [950, 344] width 14 height 10
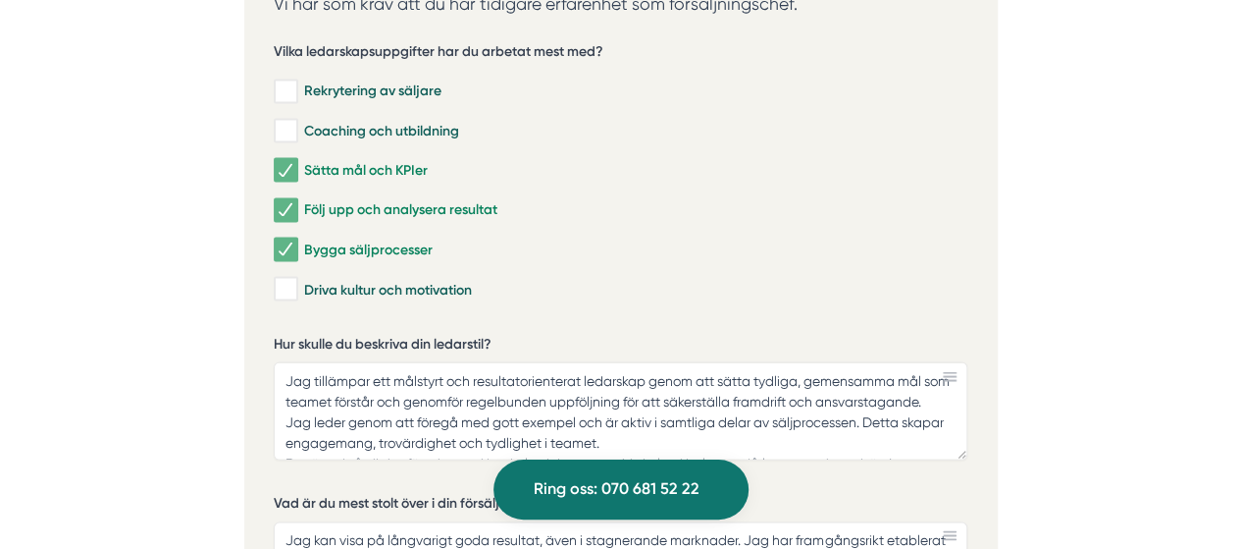
scroll to position [5349, 0]
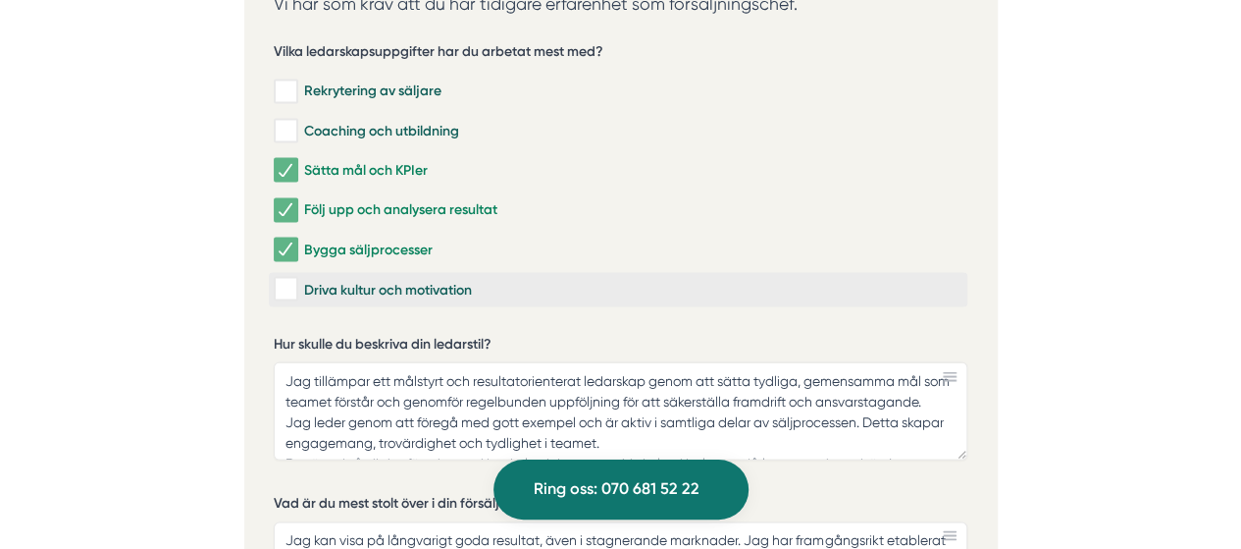
click at [290, 279] on input "Driva kultur och motivation" at bounding box center [285, 289] width 23 height 20
checkbox input "true"
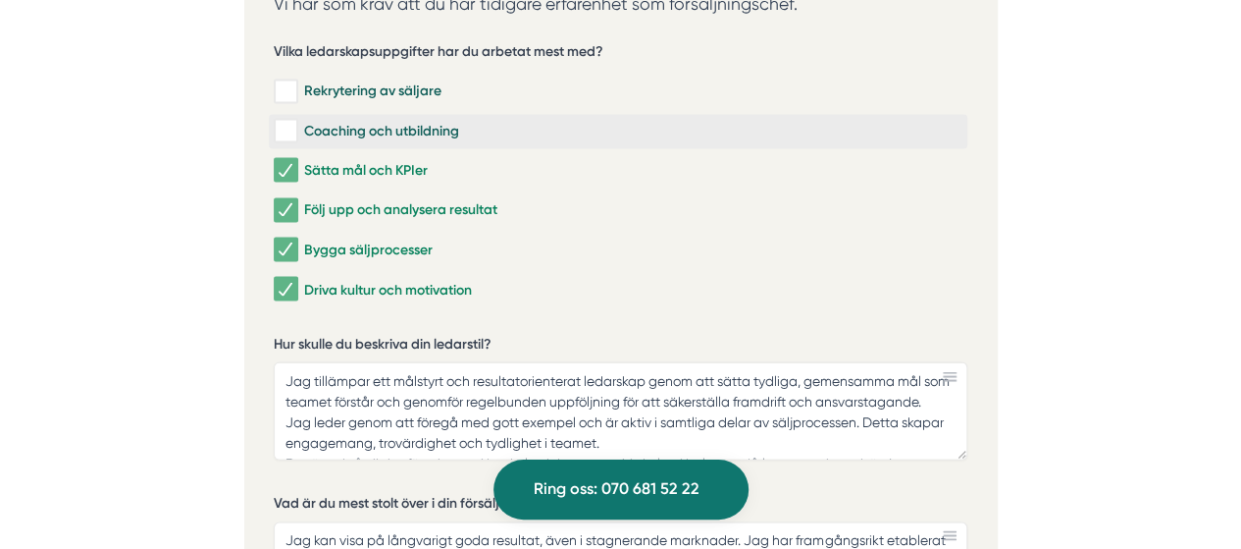
click at [285, 121] on input "Coaching och utbildning" at bounding box center [285, 131] width 23 height 20
checkbox input "true"
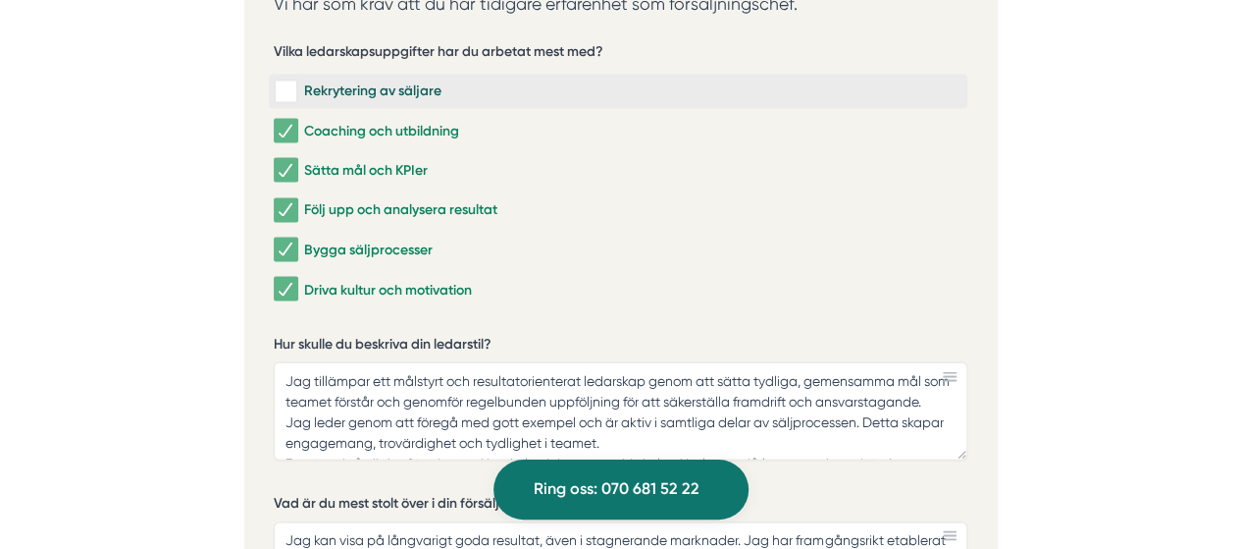
click at [286, 81] on input "Rekrytering av säljare" at bounding box center [285, 91] width 23 height 20
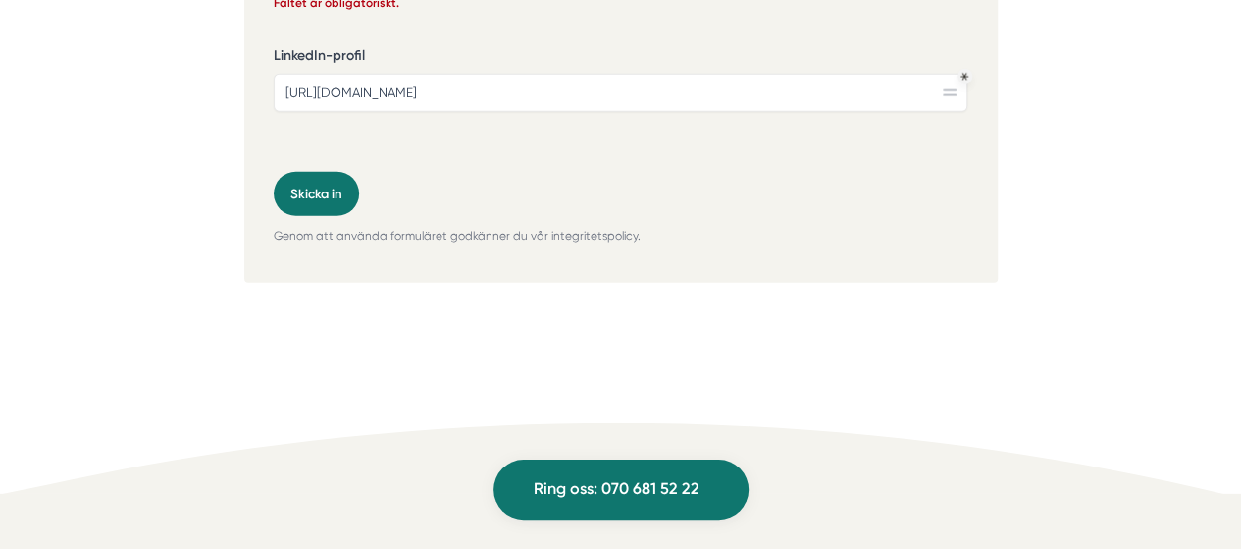
scroll to position [6367, 0]
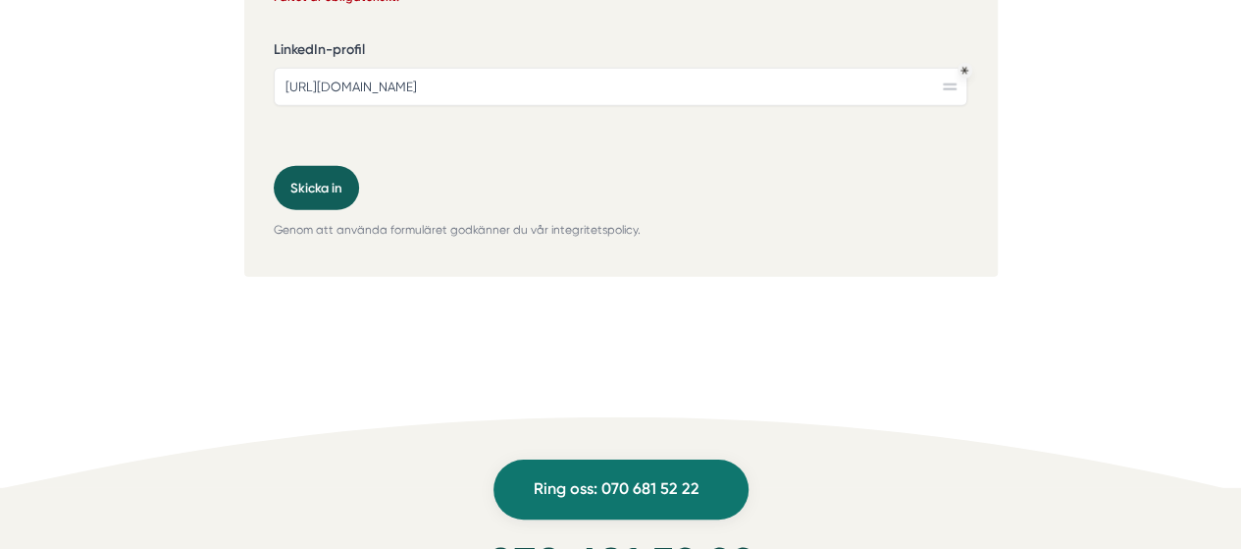
click at [310, 166] on button "Skicka in" at bounding box center [316, 188] width 85 height 44
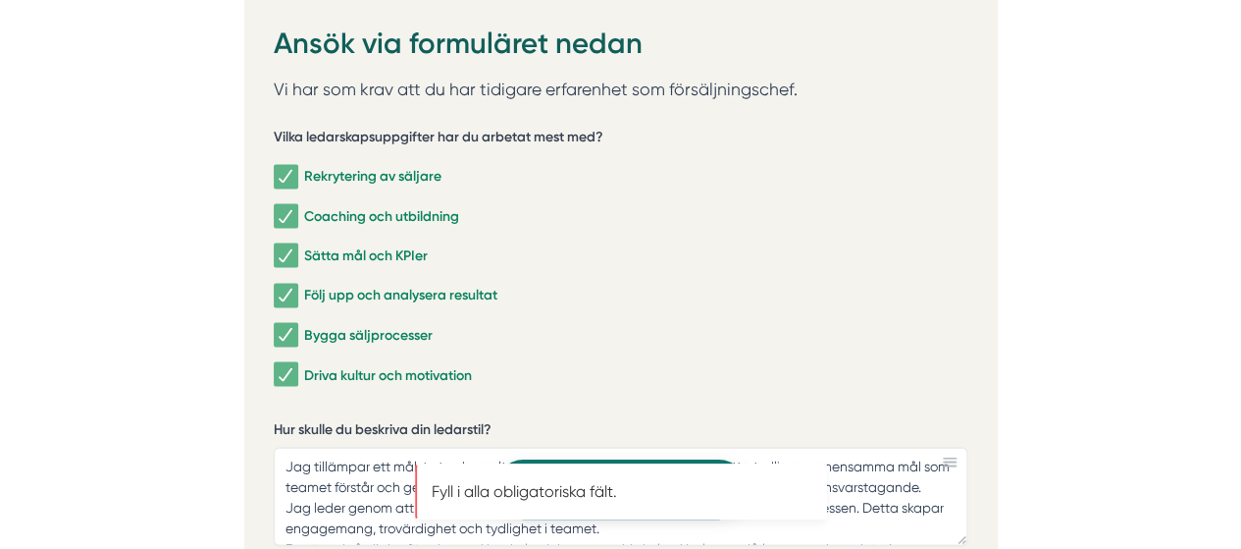
scroll to position [5262, 0]
click at [283, 168] on input "Rekrytering av säljare" at bounding box center [285, 178] width 23 height 20
checkbox input "false"
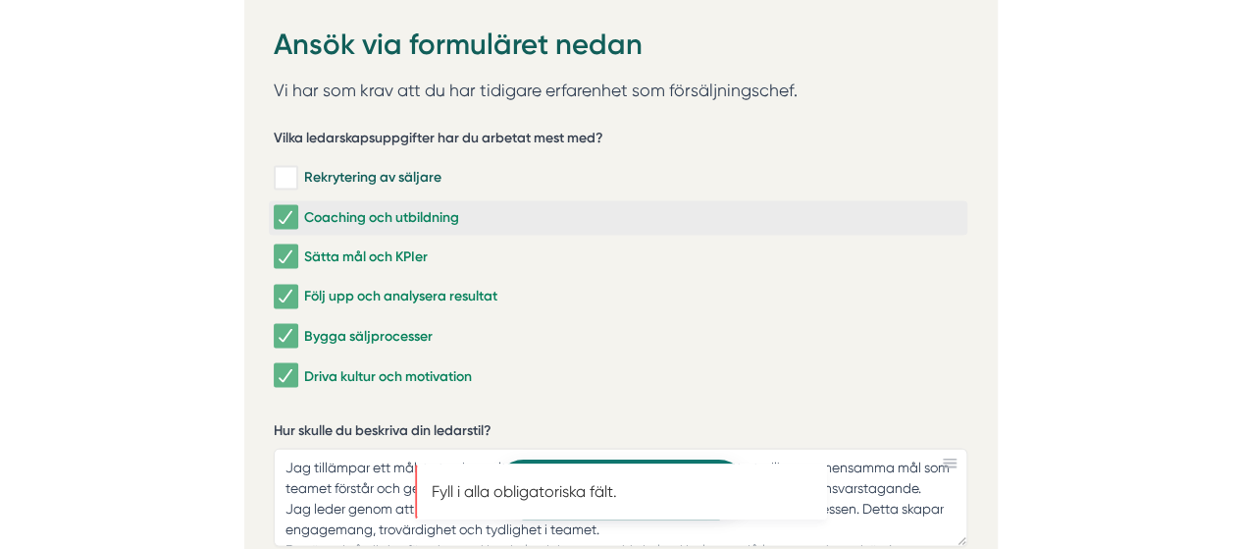
click at [287, 207] on input "Coaching och utbildning" at bounding box center [285, 217] width 23 height 20
checkbox input "false"
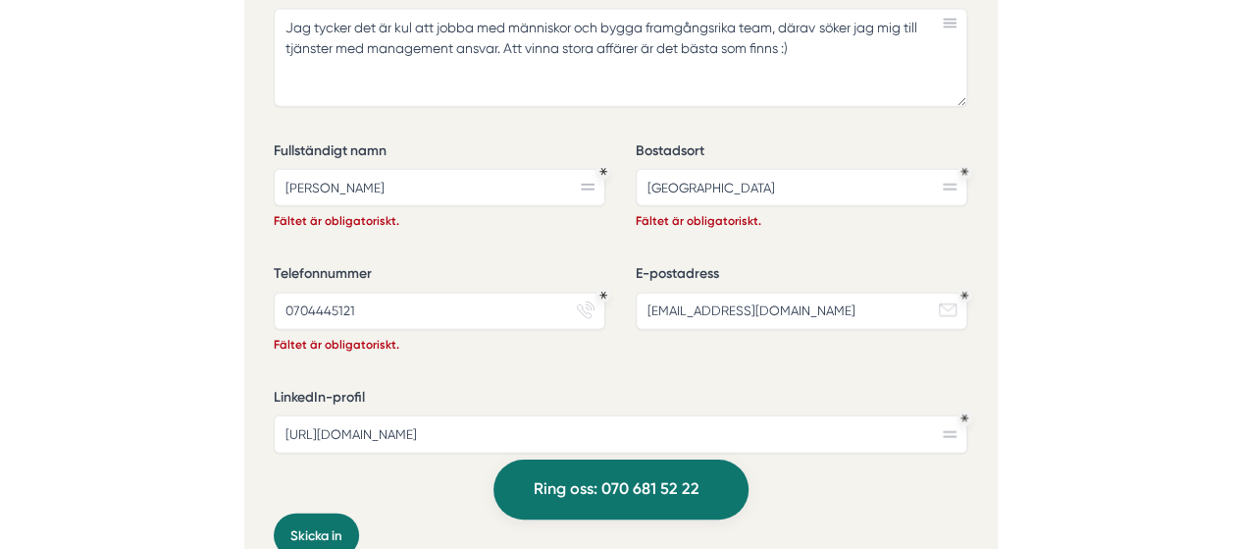
scroll to position [6016, 0]
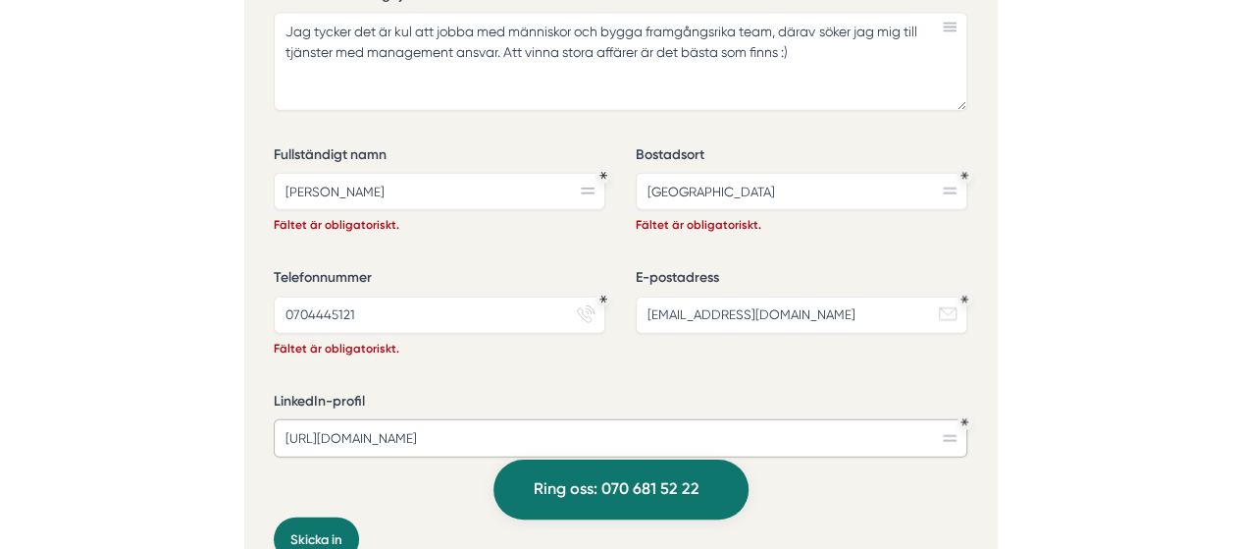
click at [516, 419] on input "[URL][DOMAIN_NAME]" at bounding box center [621, 437] width 694 height 37
click at [364, 419] on input "[URL][DOMAIN_NAME]" at bounding box center [621, 437] width 694 height 37
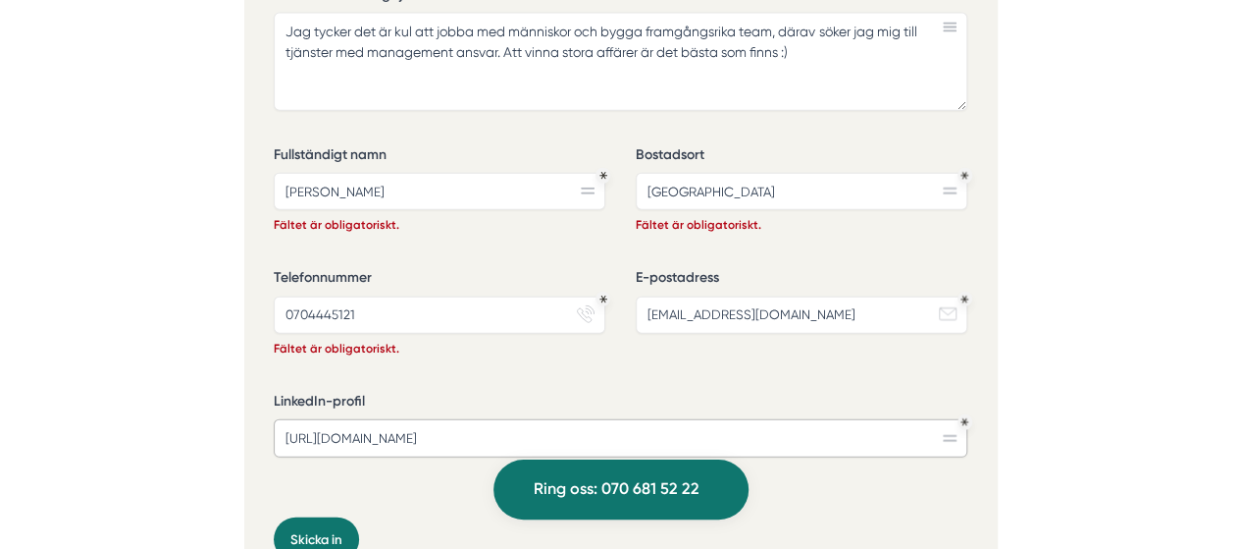
click at [329, 419] on input "[URL][DOMAIN_NAME]" at bounding box center [621, 437] width 694 height 37
click at [334, 419] on input "[URL][DOMAIN_NAME]" at bounding box center [621, 437] width 694 height 37
click at [316, 296] on input "0704445121" at bounding box center [440, 314] width 332 height 37
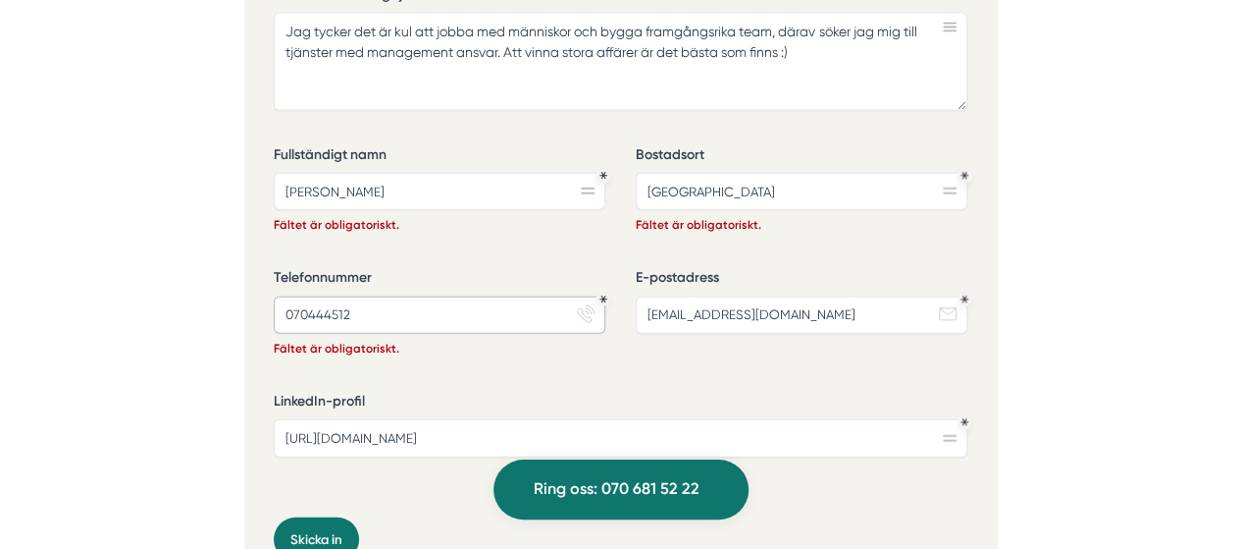
type input "0704445121"
click at [446, 203] on div "Fullständigt namn Oscar Rösman Fältet är obligatoriskt." at bounding box center [440, 197] width 332 height 105
click at [386, 173] on input "[PERSON_NAME]" at bounding box center [440, 191] width 332 height 37
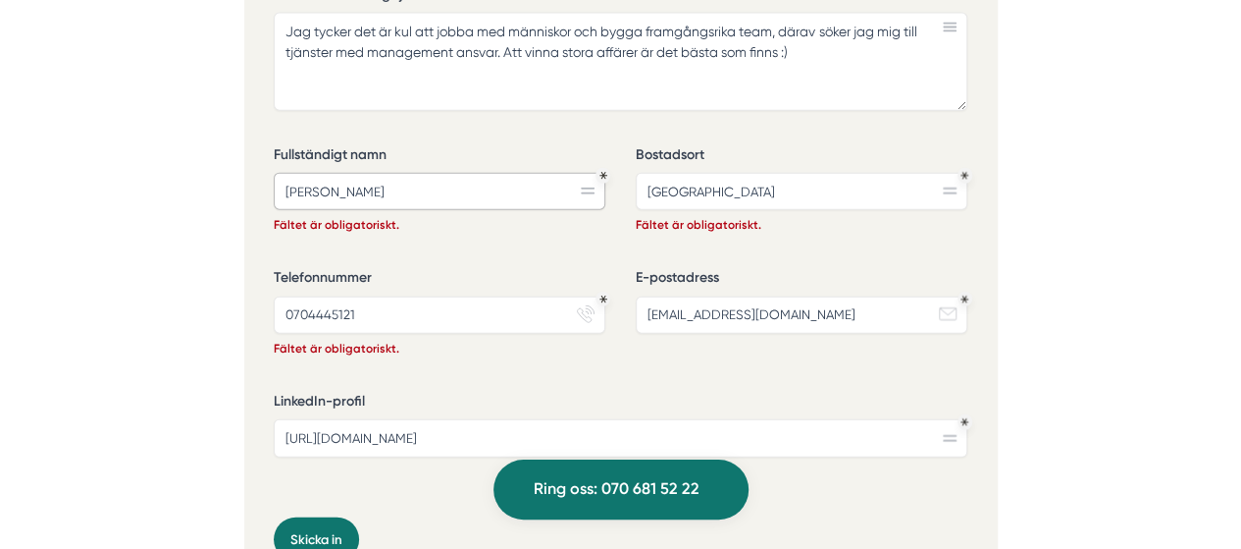
click at [386, 173] on input "[PERSON_NAME]" at bounding box center [440, 191] width 332 height 37
type input "[PERSON_NAME]"
click at [744, 173] on input "[GEOGRAPHIC_DATA]" at bounding box center [802, 191] width 332 height 37
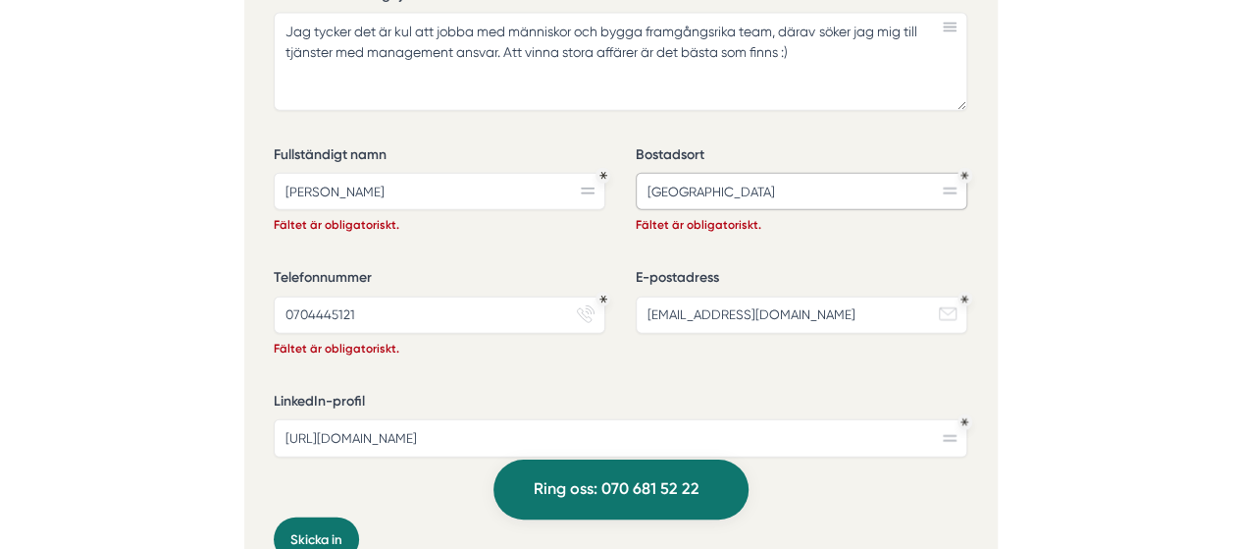
click at [744, 173] on input "[GEOGRAPHIC_DATA]" at bounding box center [802, 191] width 332 height 37
type input "[GEOGRAPHIC_DATA]"
click at [706, 296] on input "[EMAIL_ADDRESS][DOMAIN_NAME]" at bounding box center [802, 314] width 332 height 37
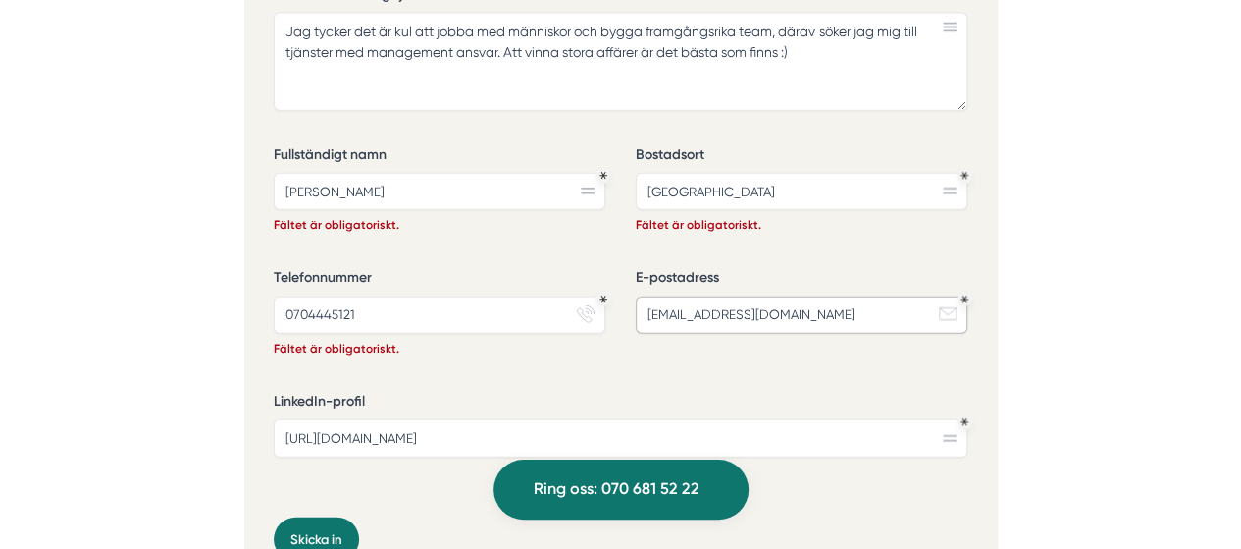
click at [706, 296] on input "[EMAIL_ADDRESS][DOMAIN_NAME]" at bounding box center [802, 314] width 332 height 37
type input "[EMAIL_ADDRESS][DOMAIN_NAME]"
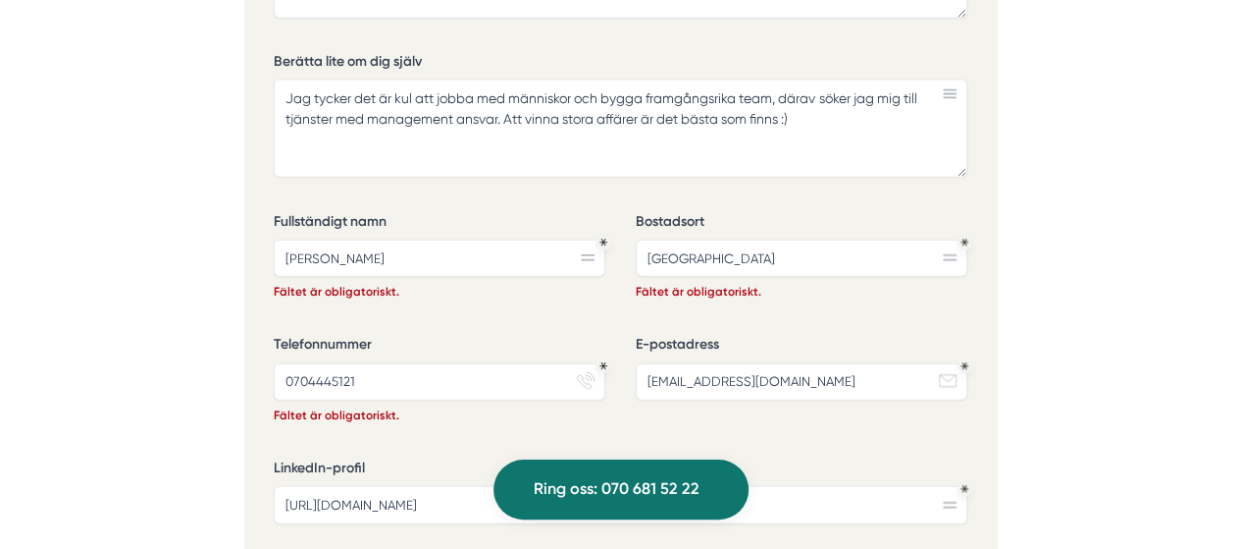
scroll to position [5951, 0]
click at [459, 78] on textarea "Jag tycker det är kul att jobba med människor och bygga framgångsrika team, där…" at bounding box center [621, 127] width 694 height 98
click at [876, 97] on textarea "Jag tycker det är kul att jobba med människor och bygga framgångsrika team, där…" at bounding box center [621, 127] width 694 height 98
drag, startPoint x: 797, startPoint y: 78, endPoint x: 265, endPoint y: 36, distance: 533.5
click at [265, 36] on div "Ansök via formuläret nedan Vi har som krav att du har tidigare erfarenhet som f…" at bounding box center [621, 0] width 754 height 1388
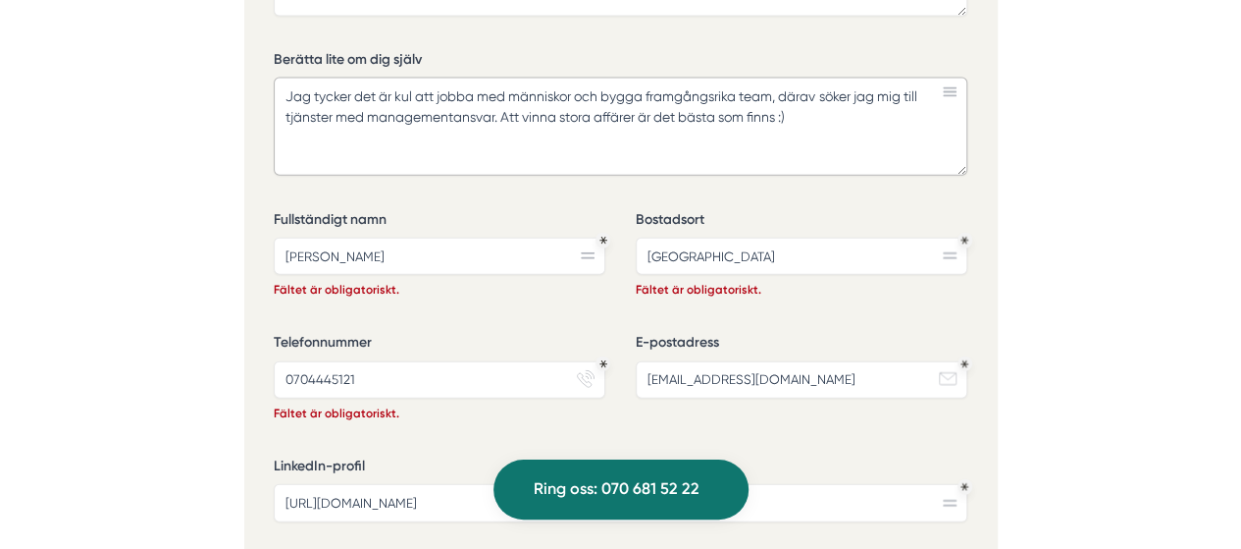
paste textarea "om att arbeta med människor och att bygga framgångsrika team. Därför söker jag …"
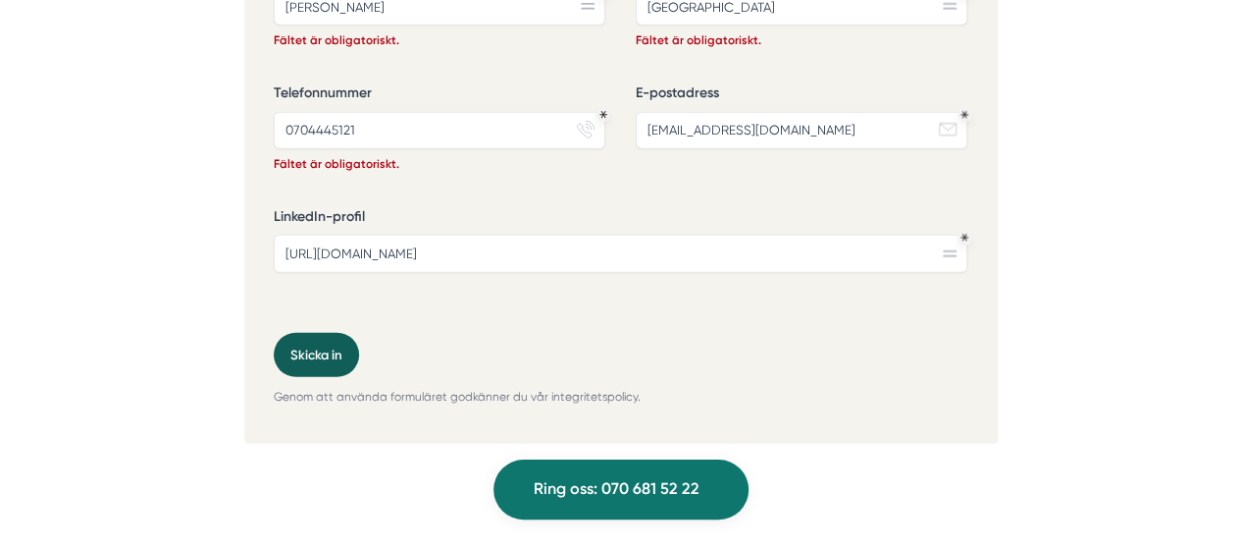
type textarea "Jag tycker om att arbeta med människor och att bygga framgångsrika team. Därför…"
click at [314, 333] on button "Skicka in" at bounding box center [316, 355] width 85 height 44
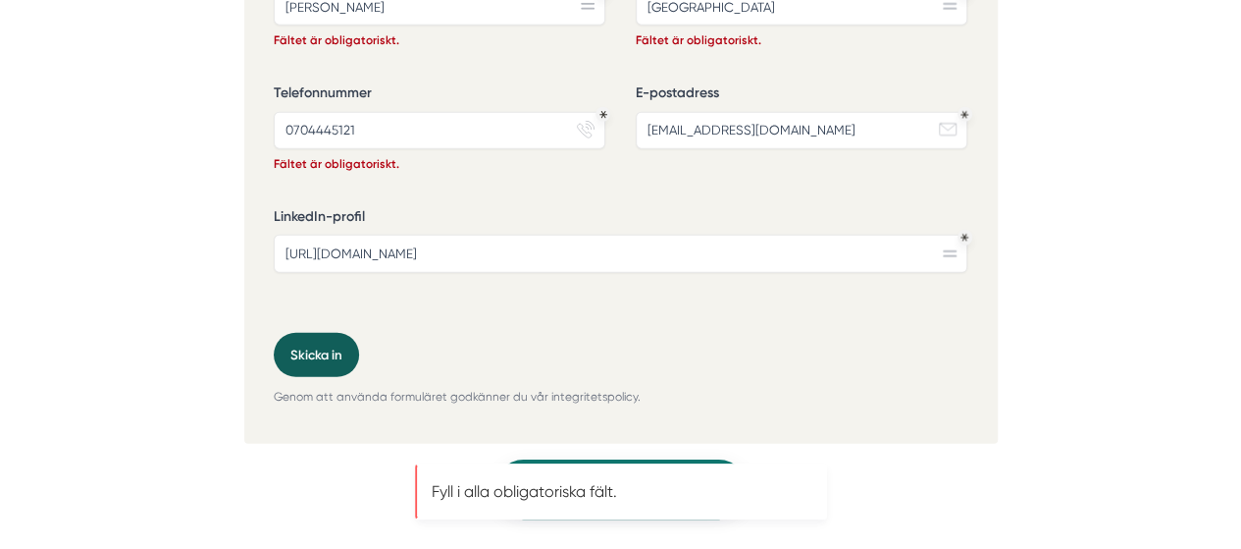
scroll to position [6116, 0]
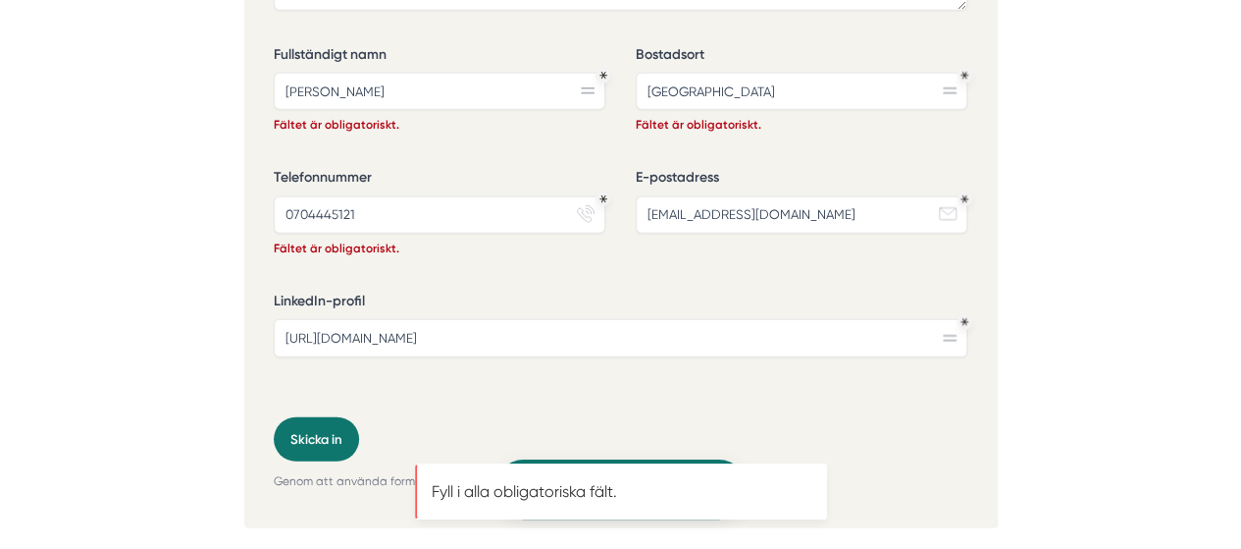
click at [952, 208] on rect at bounding box center [947, 214] width 17 height 12
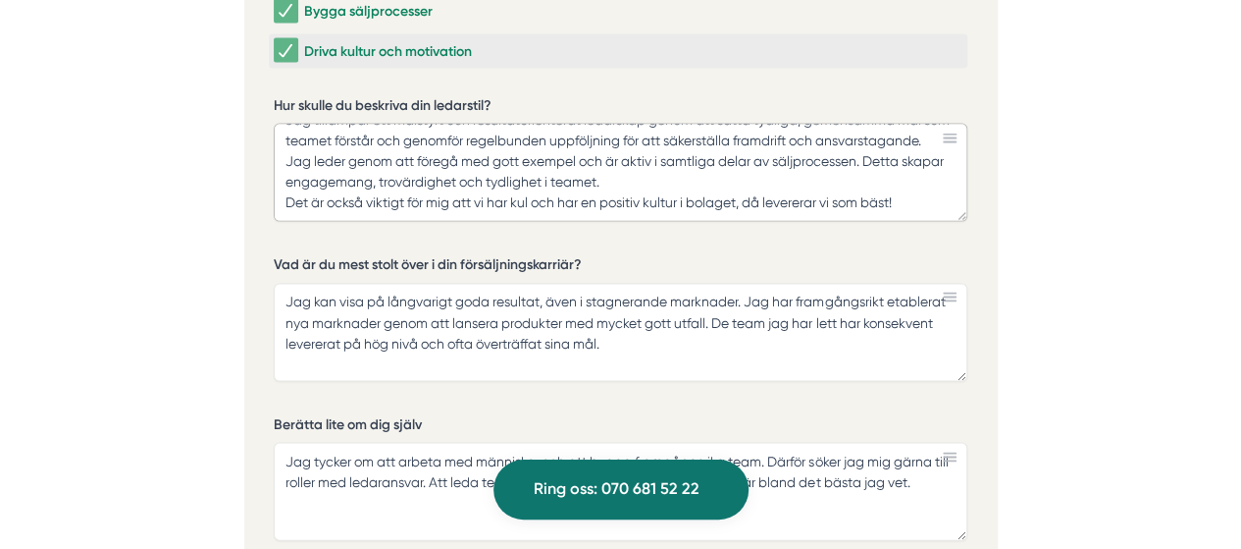
scroll to position [0, 0]
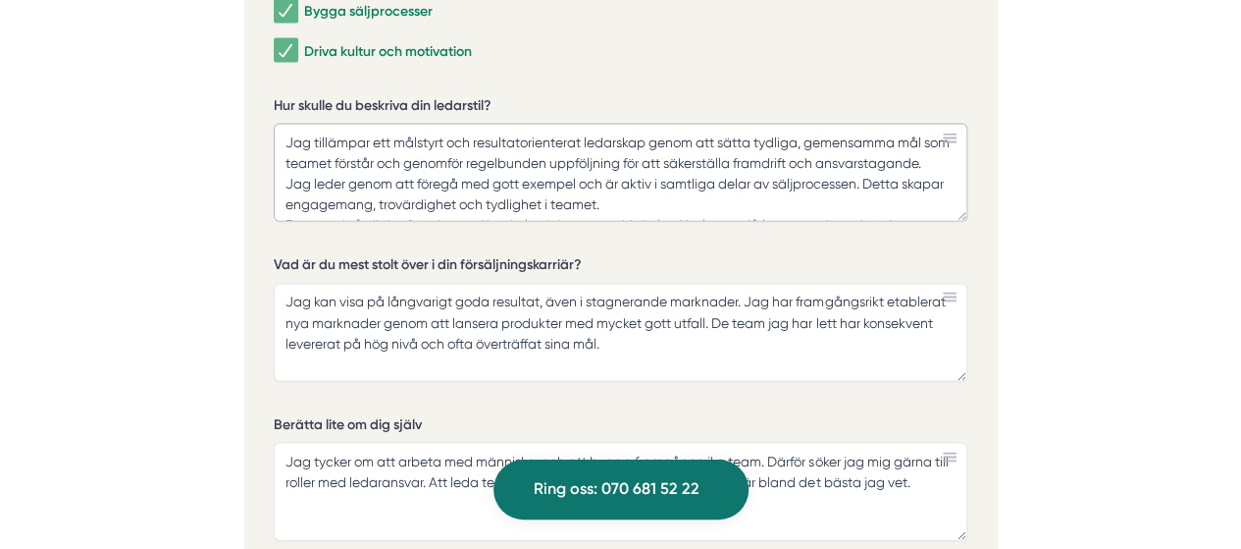
drag, startPoint x: 926, startPoint y: 169, endPoint x: 180, endPoint y: 57, distance: 755.2
drag, startPoint x: 646, startPoint y: 309, endPoint x: 29, endPoint y: 172, distance: 631.5
click at [871, 443] on textarea "Jag tycker om att arbeta med människor och att bygga framgångsrika team. Därför…" at bounding box center [621, 492] width 694 height 98
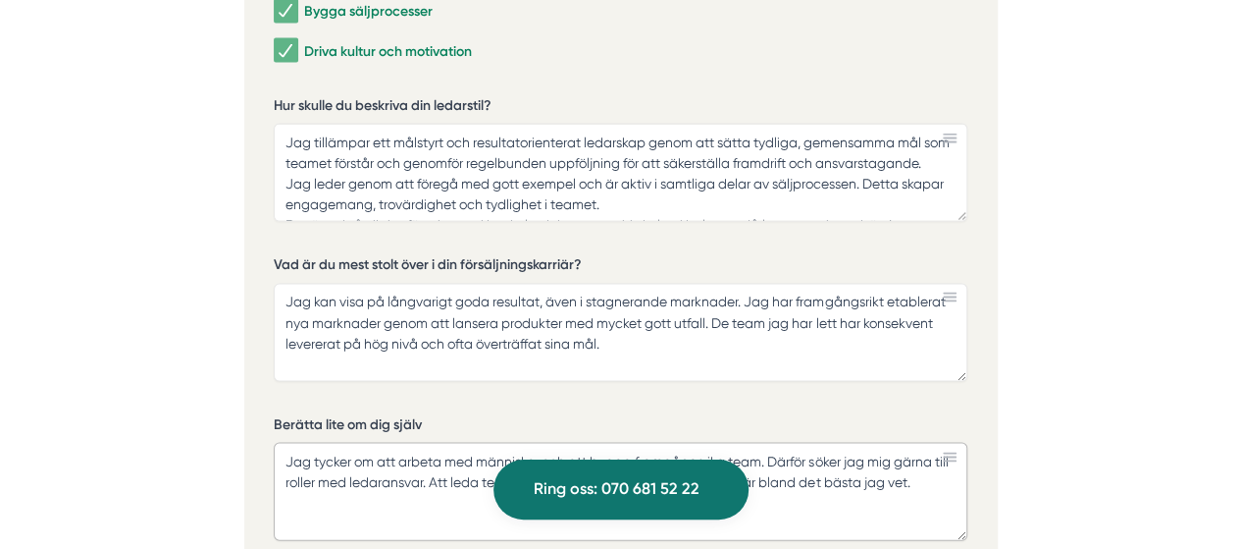
click at [871, 443] on textarea "Jag tycker om att arbeta med människor och att bygga framgångsrika team. Därför…" at bounding box center [621, 492] width 694 height 98
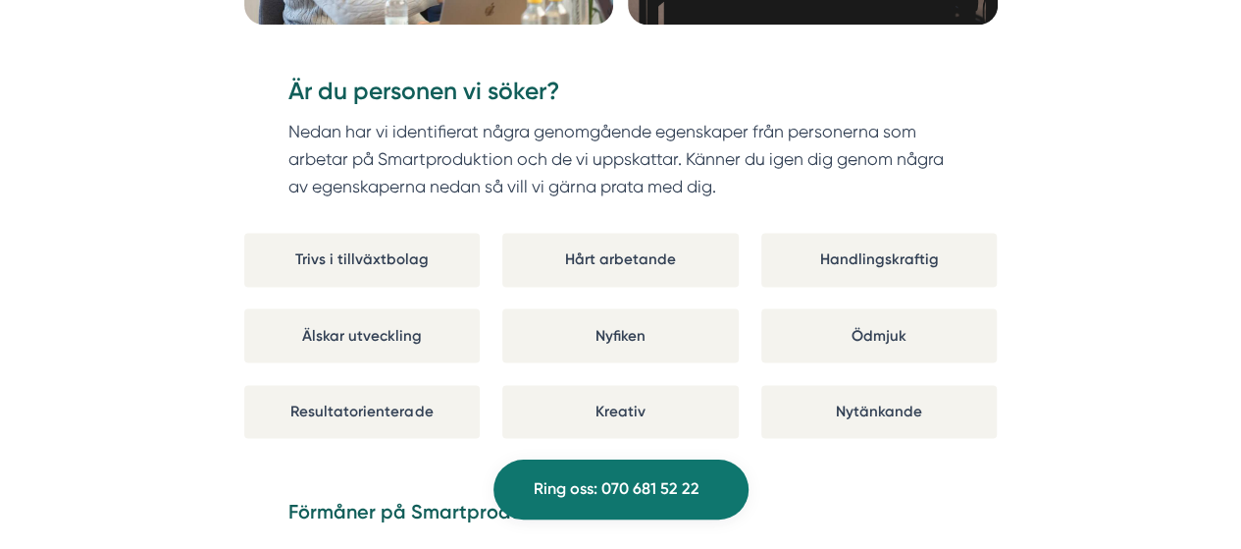
scroll to position [1354, 0]
click at [813, 456] on div "Är du personen vi söker? Nedan har vi identifierat några genomgående egenskaper…" at bounding box center [621, 257] width 754 height 408
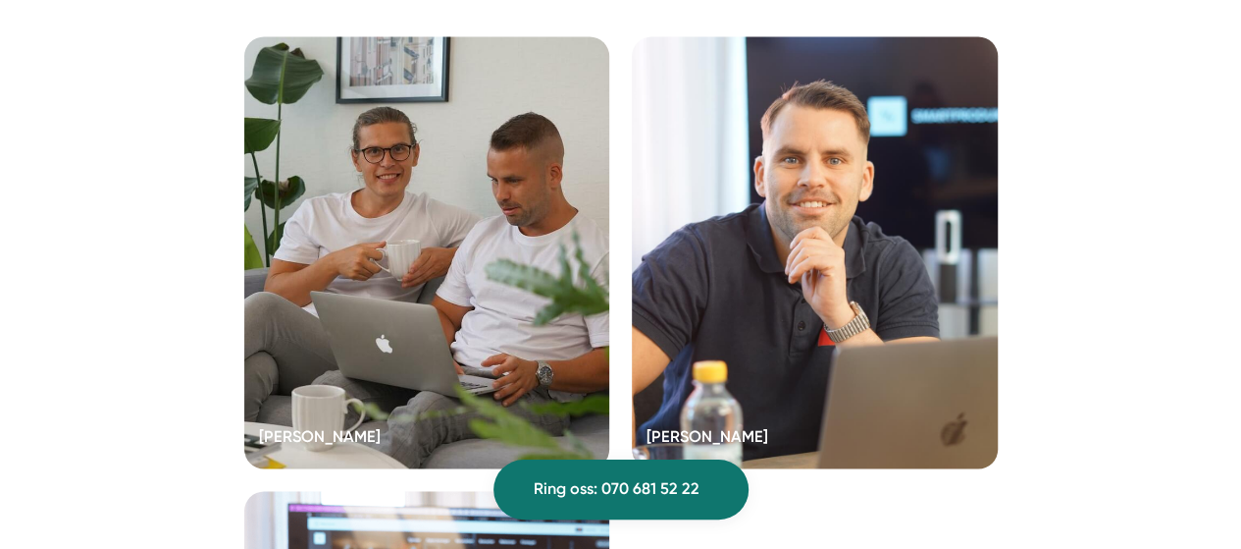
scroll to position [5074, 0]
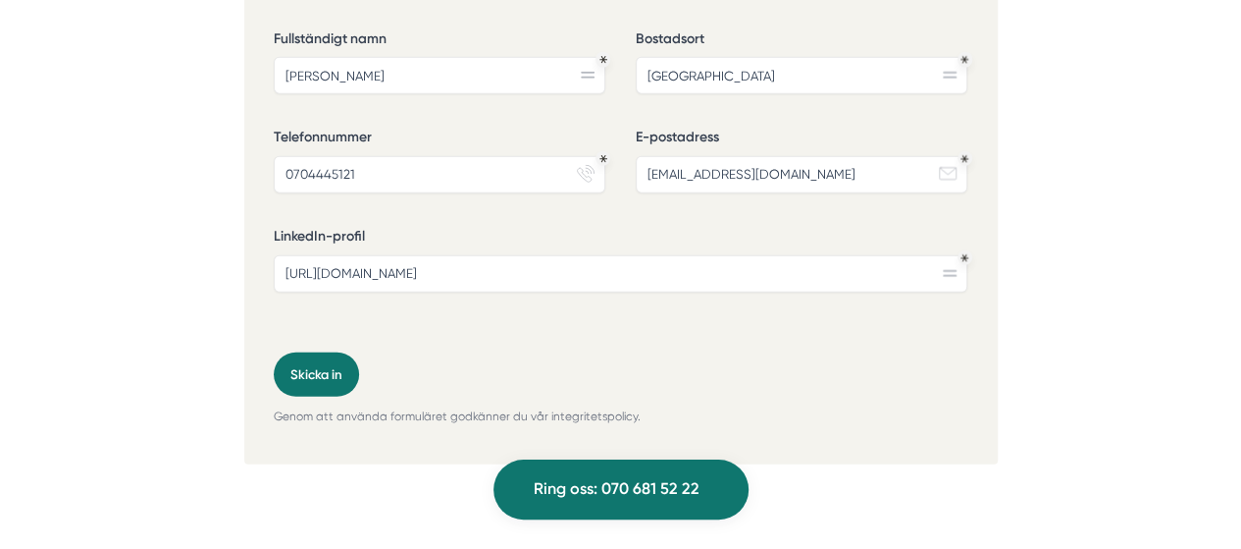
scroll to position [6133, 0]
click at [303, 351] on button "Skicka in" at bounding box center [316, 373] width 85 height 44
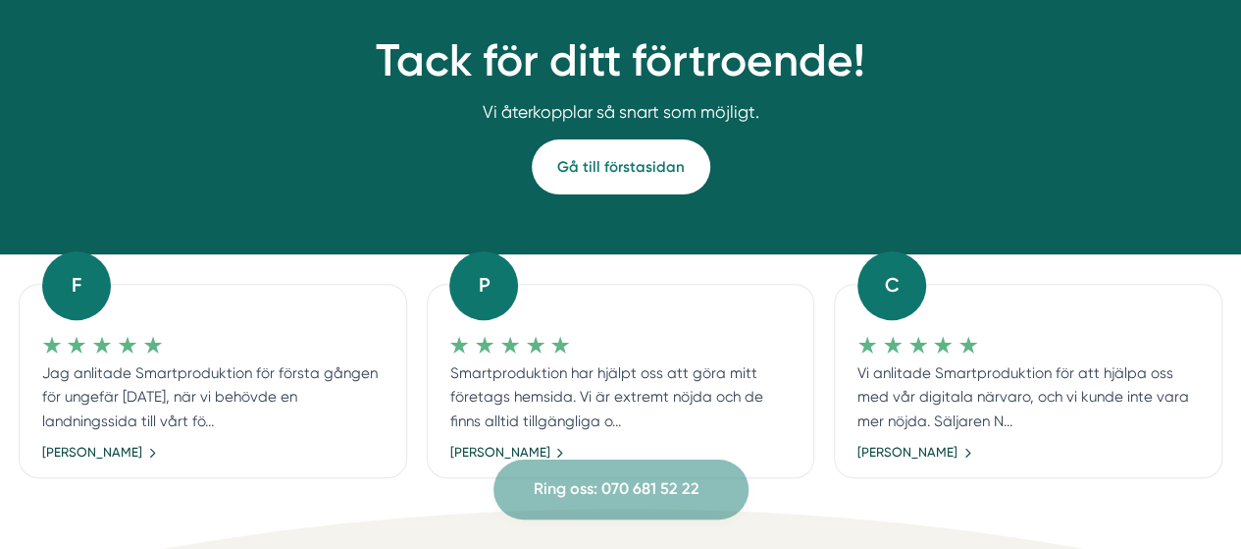
scroll to position [188, 0]
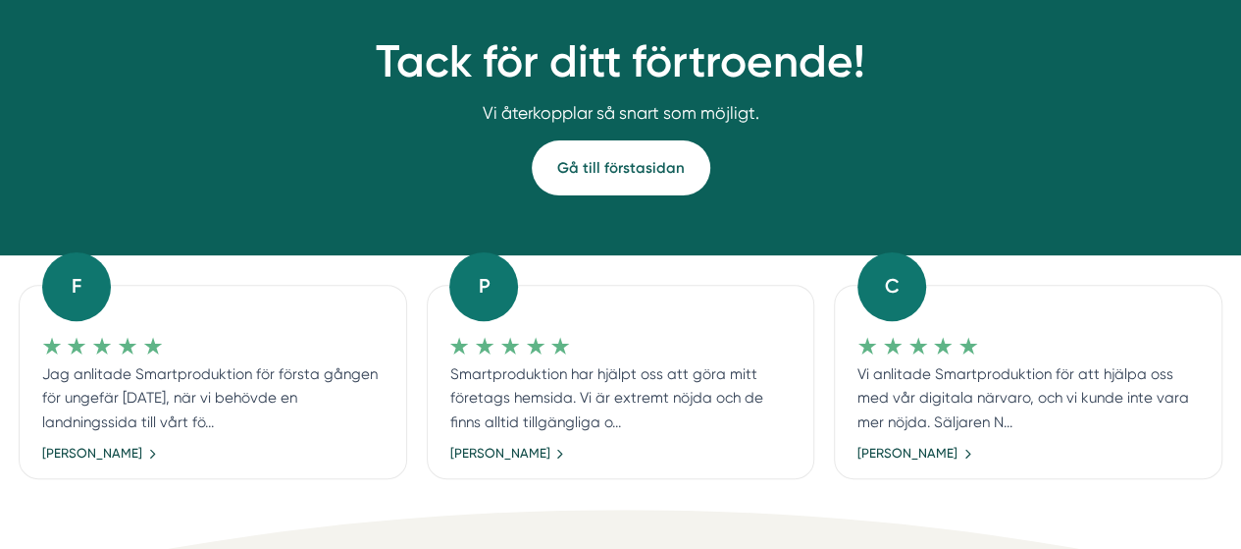
click at [658, 160] on link "Gå till förstasidan" at bounding box center [621, 167] width 179 height 55
